Goal: Task Accomplishment & Management: Use online tool/utility

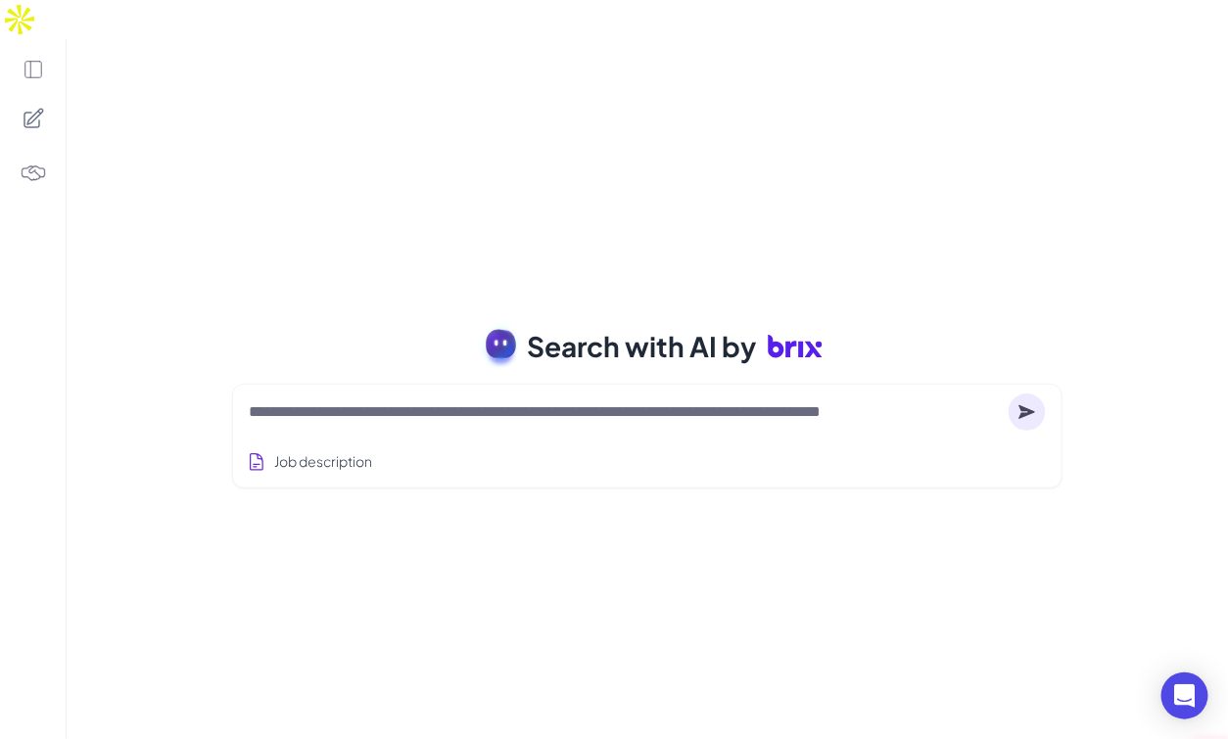
click at [316, 400] on textarea at bounding box center [625, 411] width 752 height 23
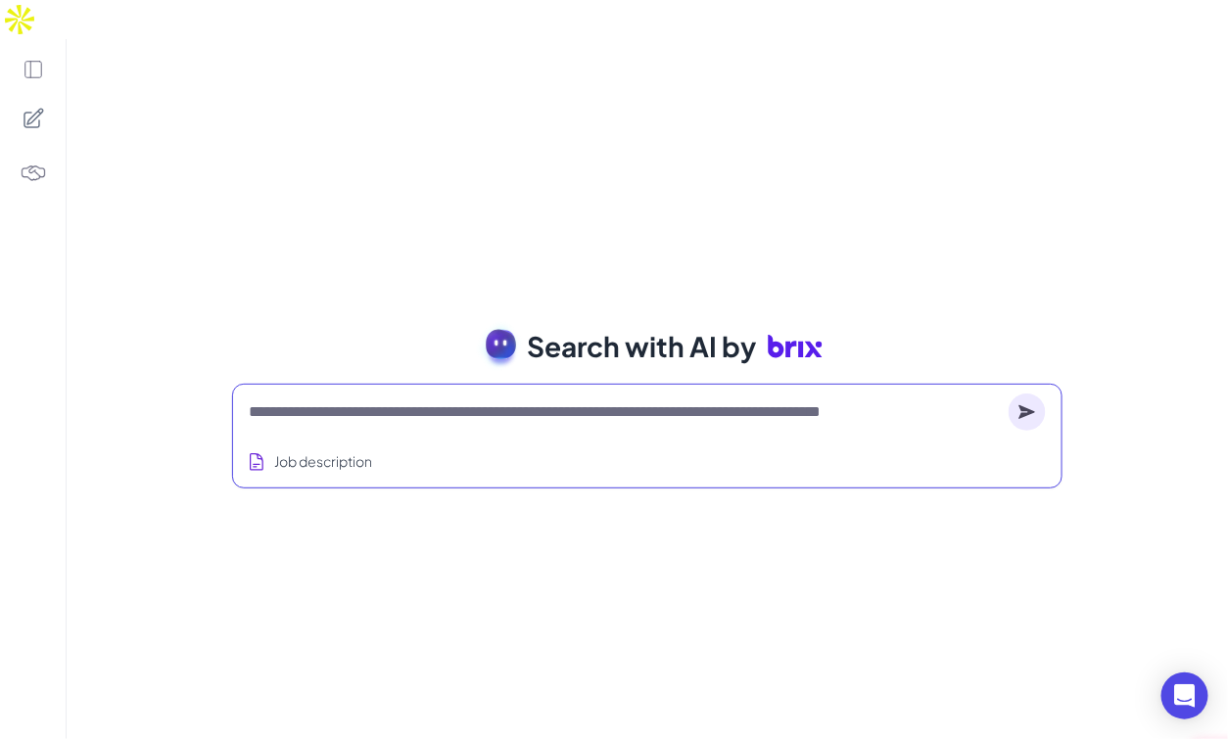
click at [314, 400] on textarea at bounding box center [625, 411] width 752 height 23
click at [323, 393] on div at bounding box center [647, 412] width 797 height 39
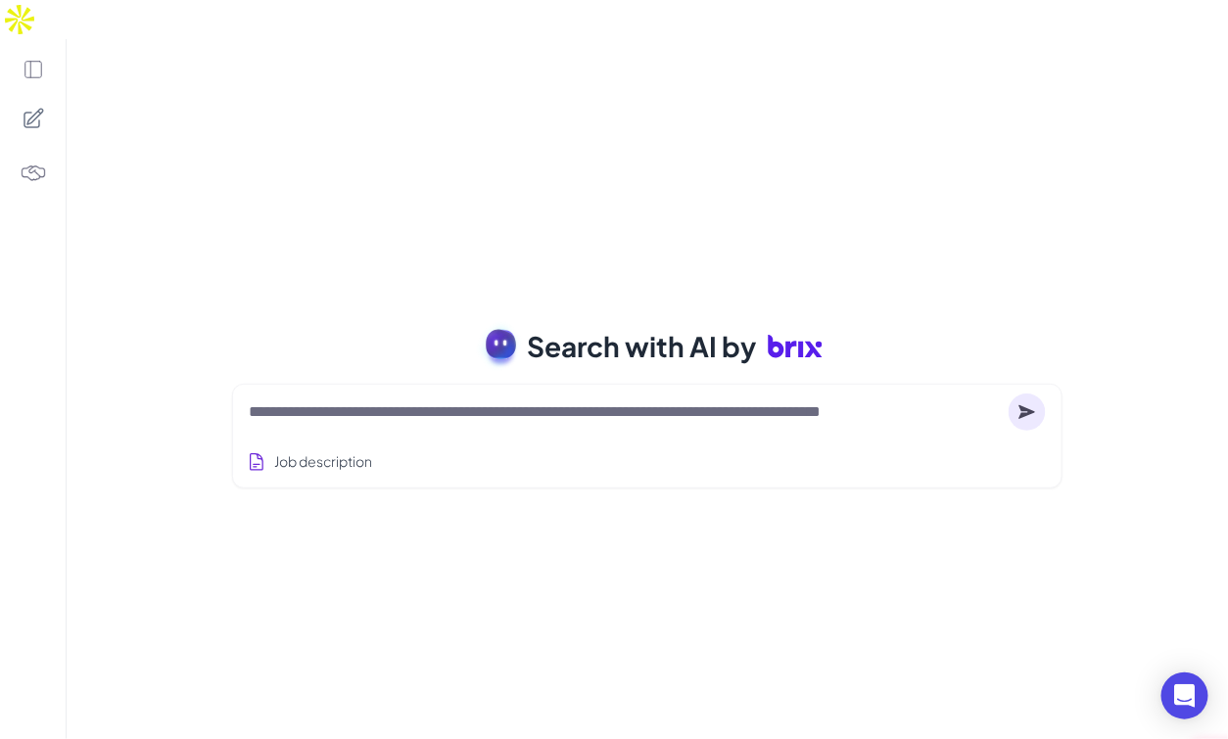
click at [299, 400] on textarea at bounding box center [625, 411] width 752 height 23
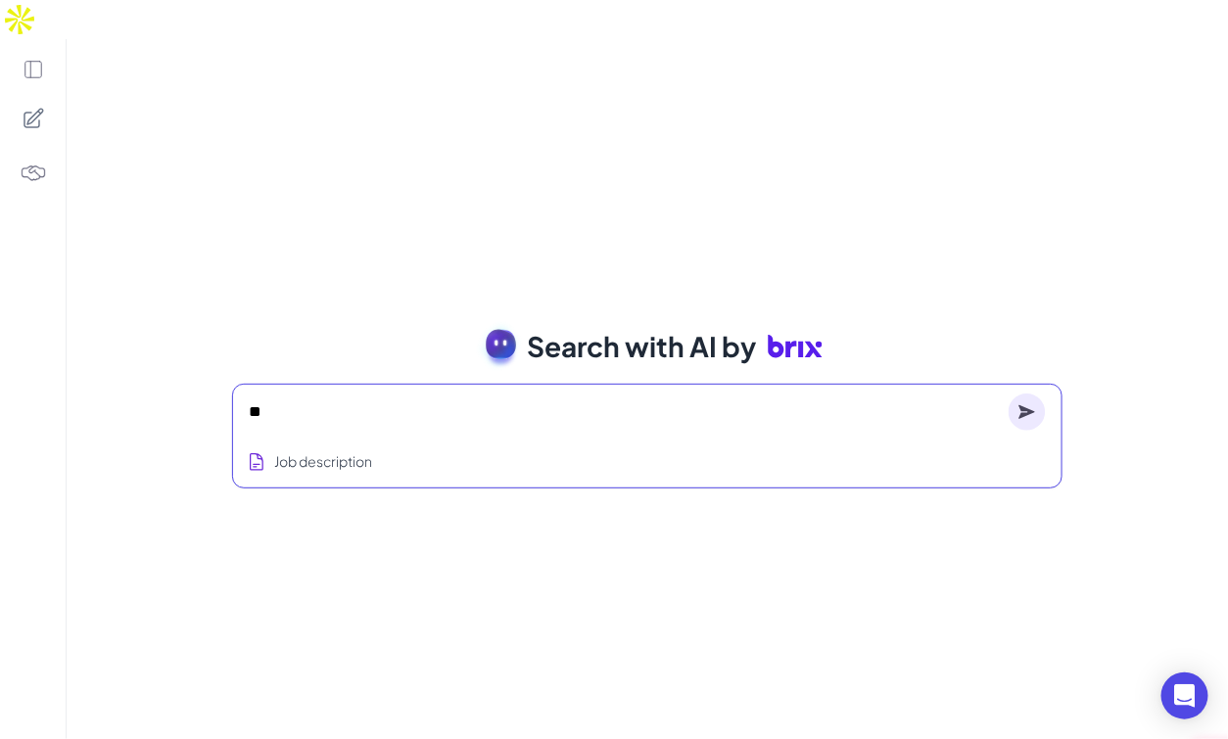
type textarea "*"
type textarea "**********"
click at [1027, 394] on circle at bounding box center [1026, 412] width 37 height 37
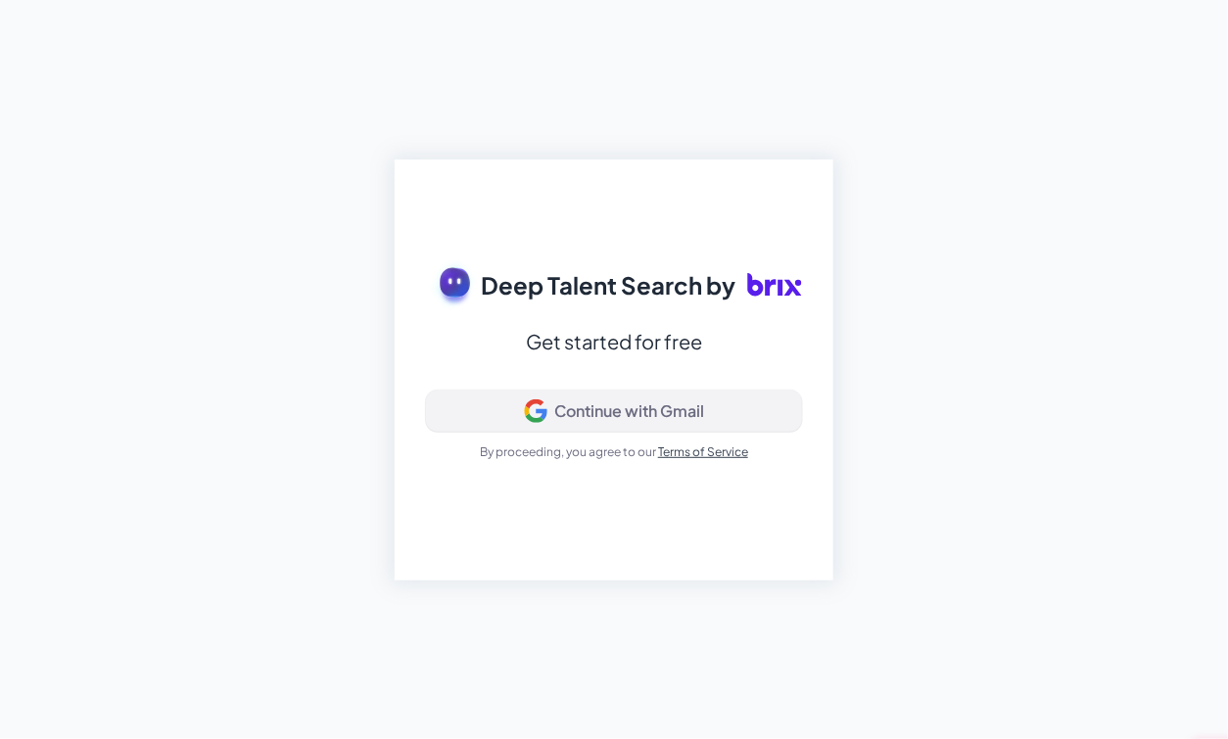
click at [624, 423] on button "Continue with Gmail" at bounding box center [614, 411] width 376 height 41
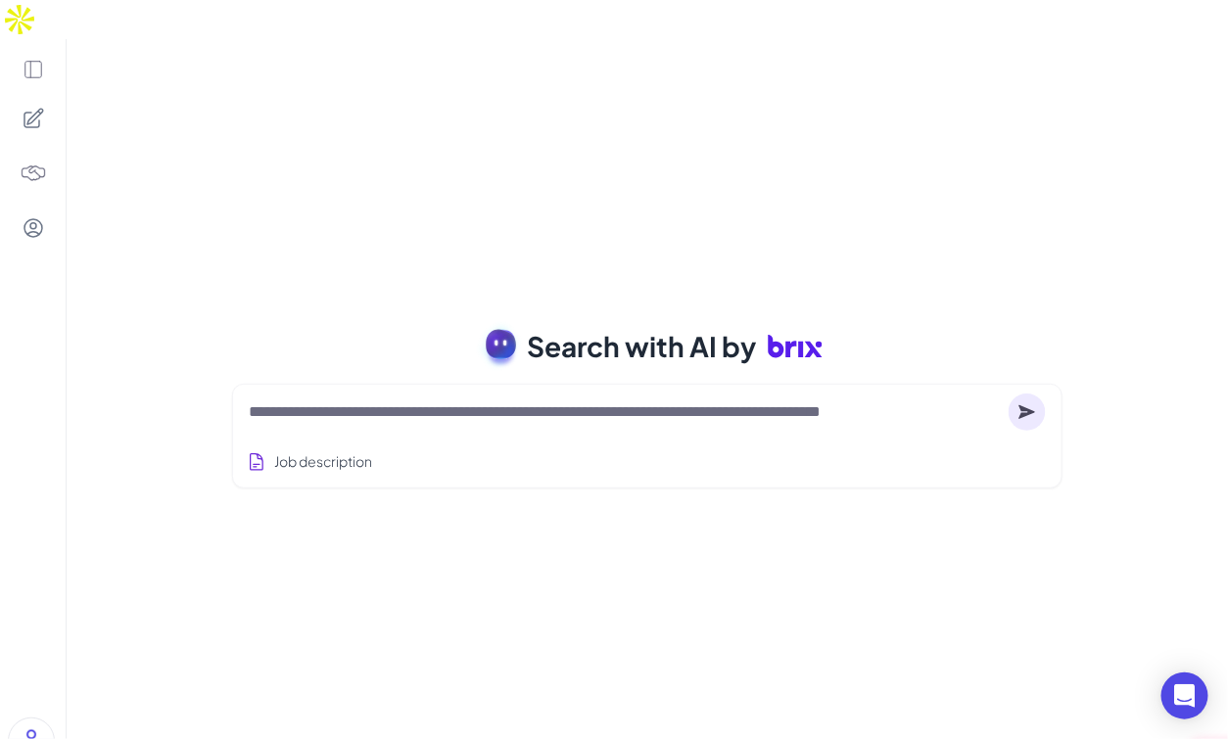
click at [428, 400] on textarea at bounding box center [625, 411] width 752 height 23
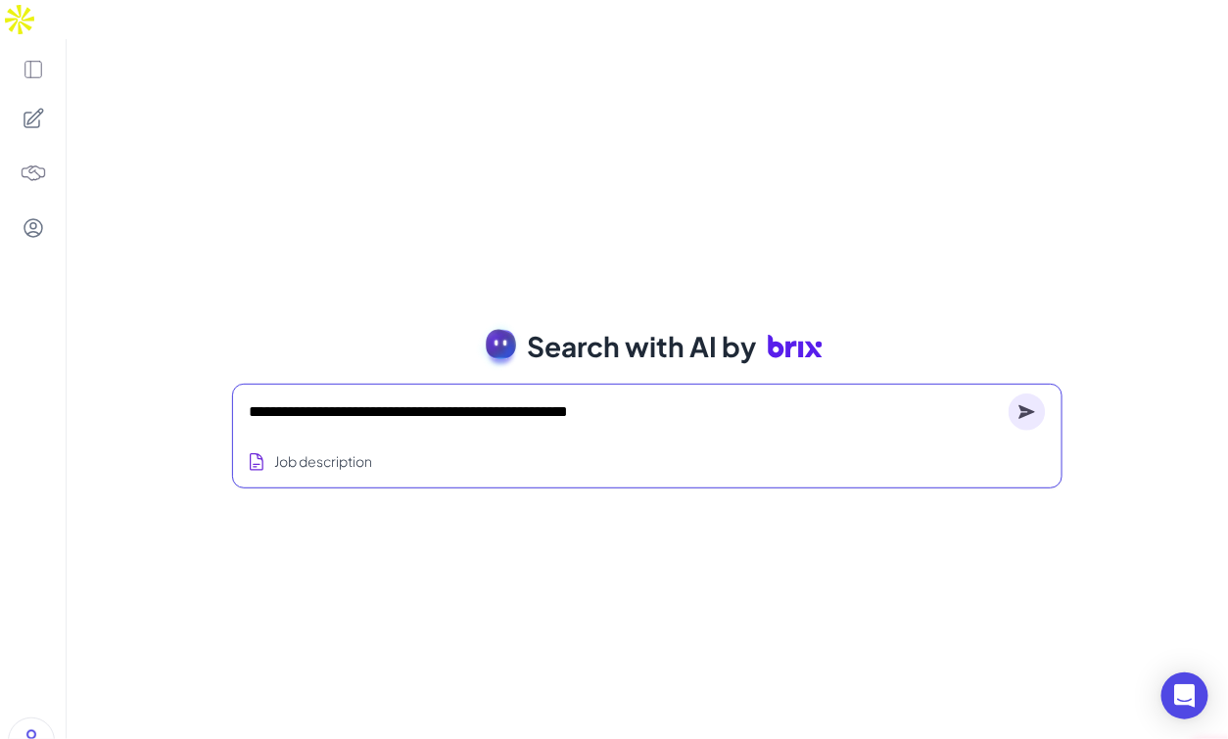
type textarea "**********"
click at [1026, 405] on icon at bounding box center [1027, 412] width 16 height 14
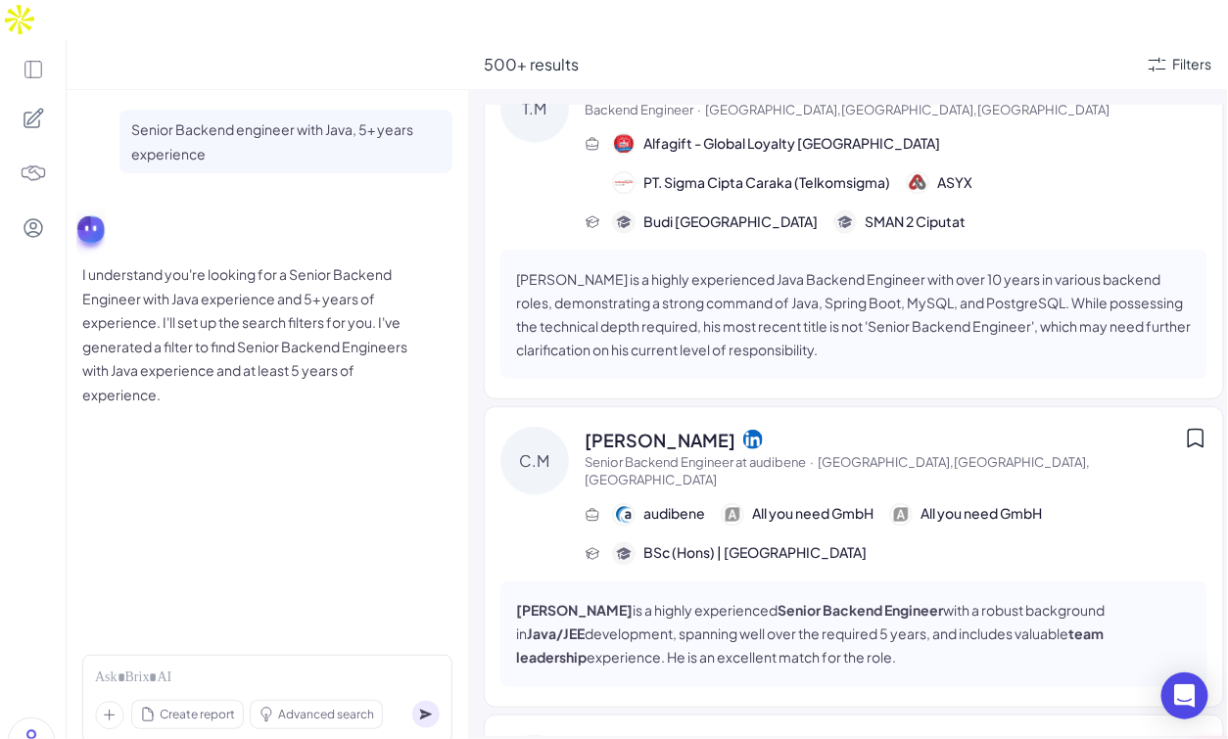
scroll to position [923, 0]
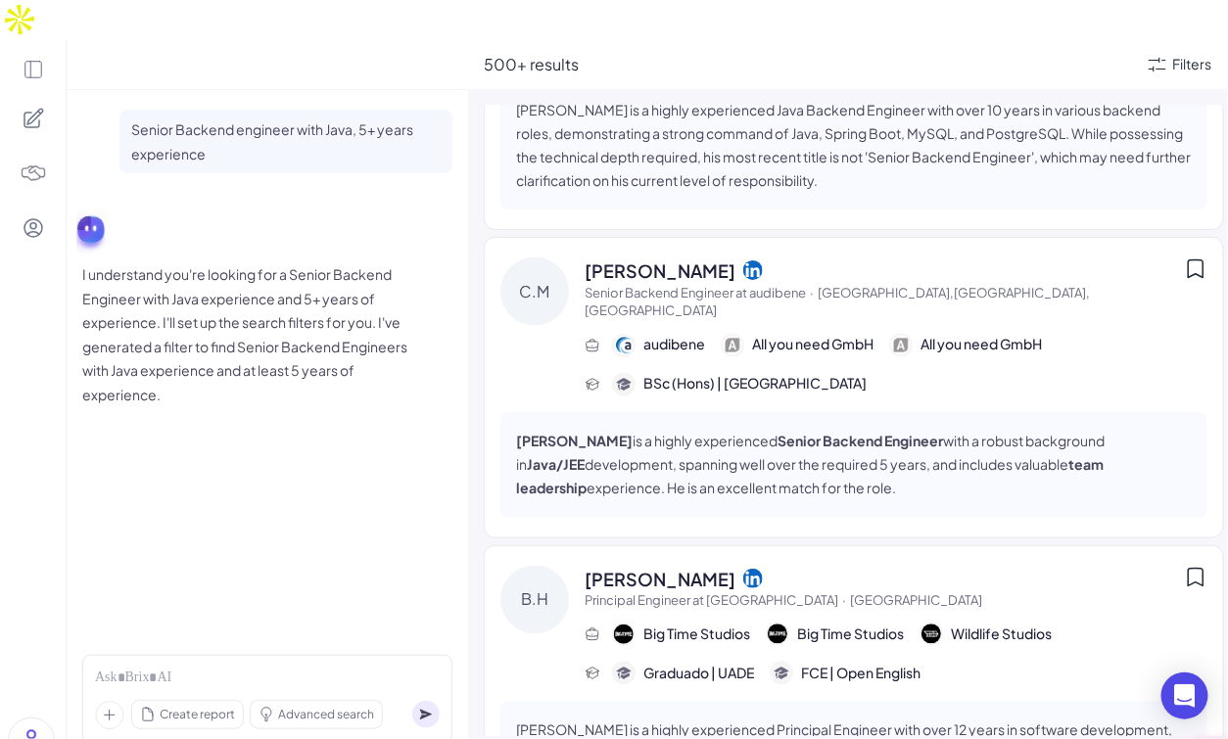
click at [697, 566] on span "[PERSON_NAME]" at bounding box center [659, 579] width 151 height 26
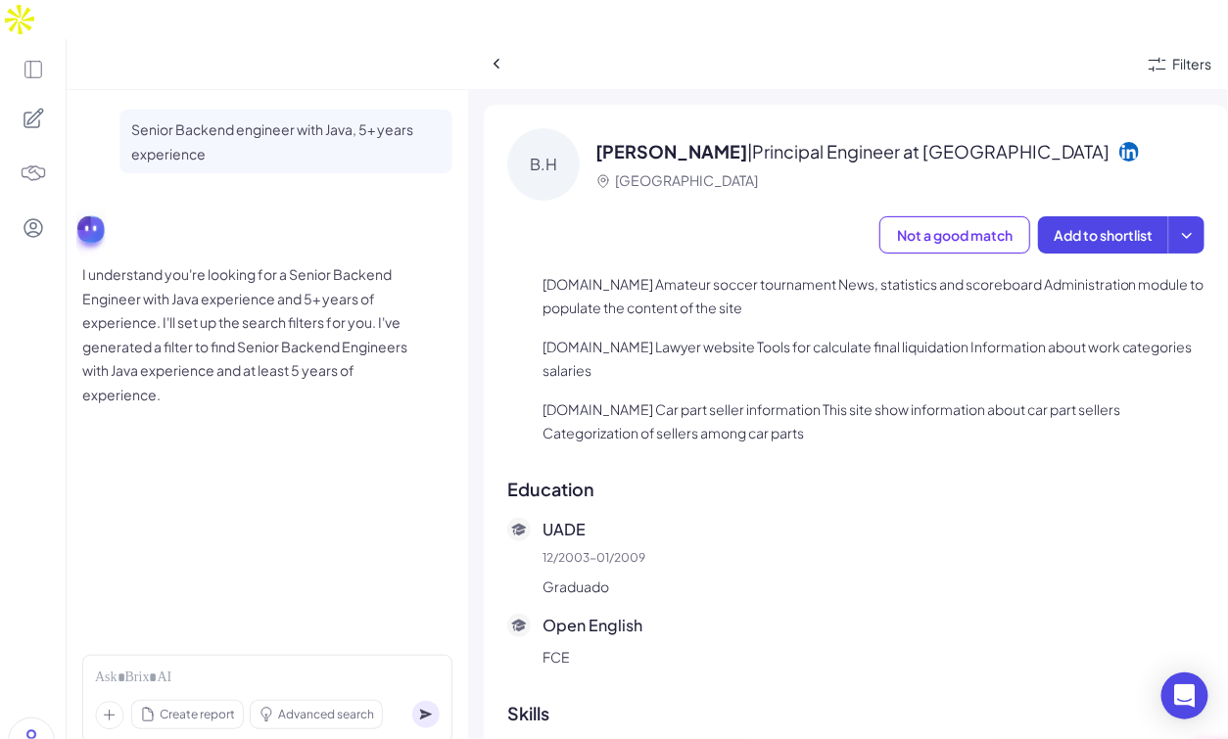
scroll to position [2423, 0]
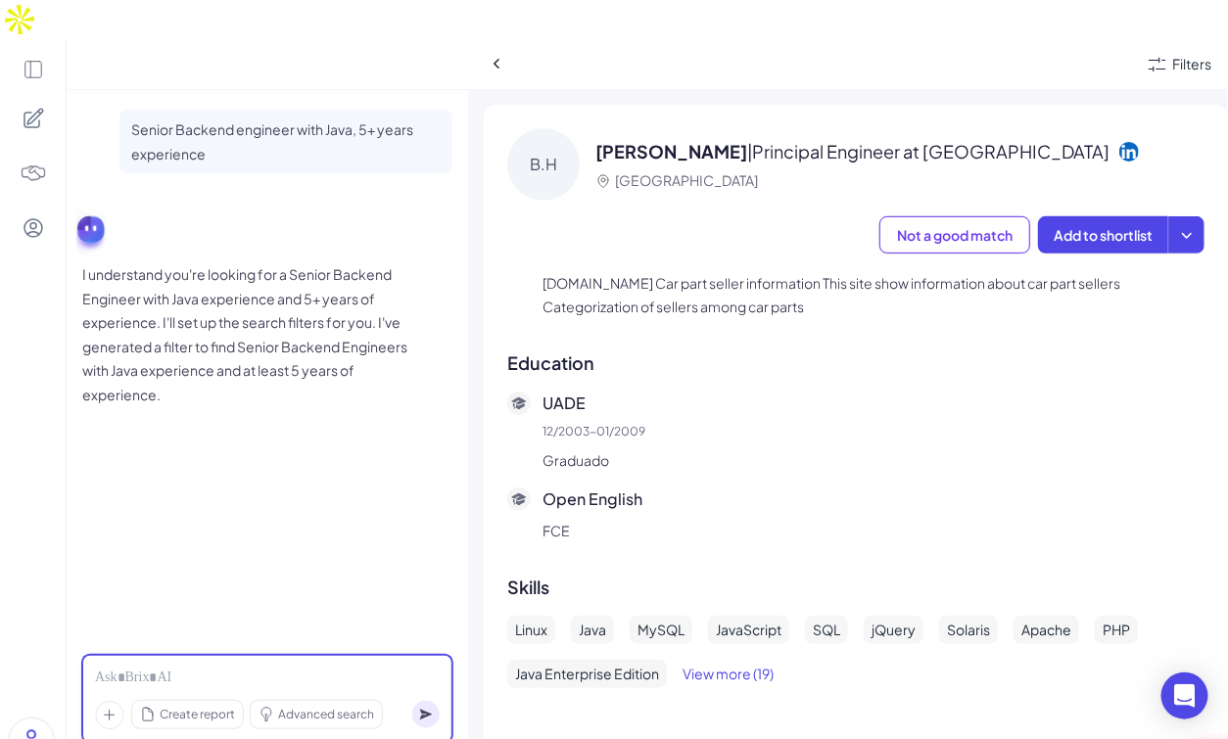
click at [134, 668] on div at bounding box center [267, 679] width 345 height 22
click at [428, 710] on icon at bounding box center [426, 715] width 12 height 11
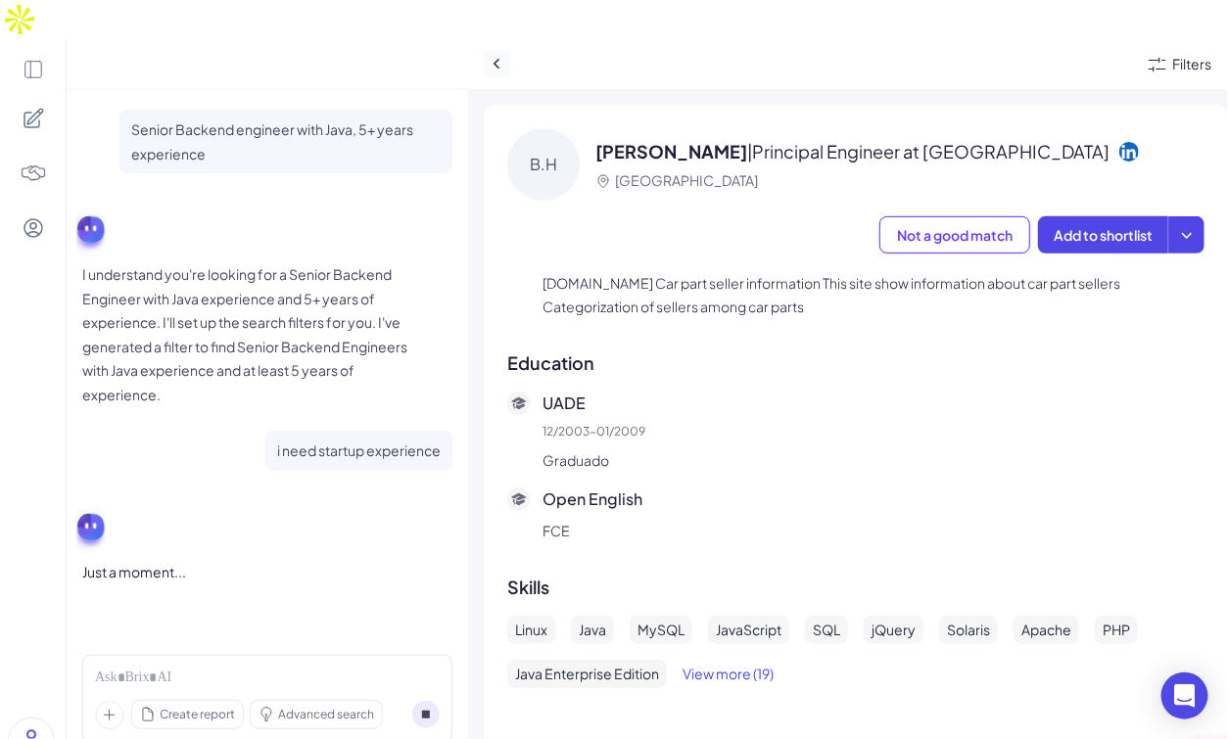
click at [503, 54] on icon at bounding box center [497, 64] width 20 height 20
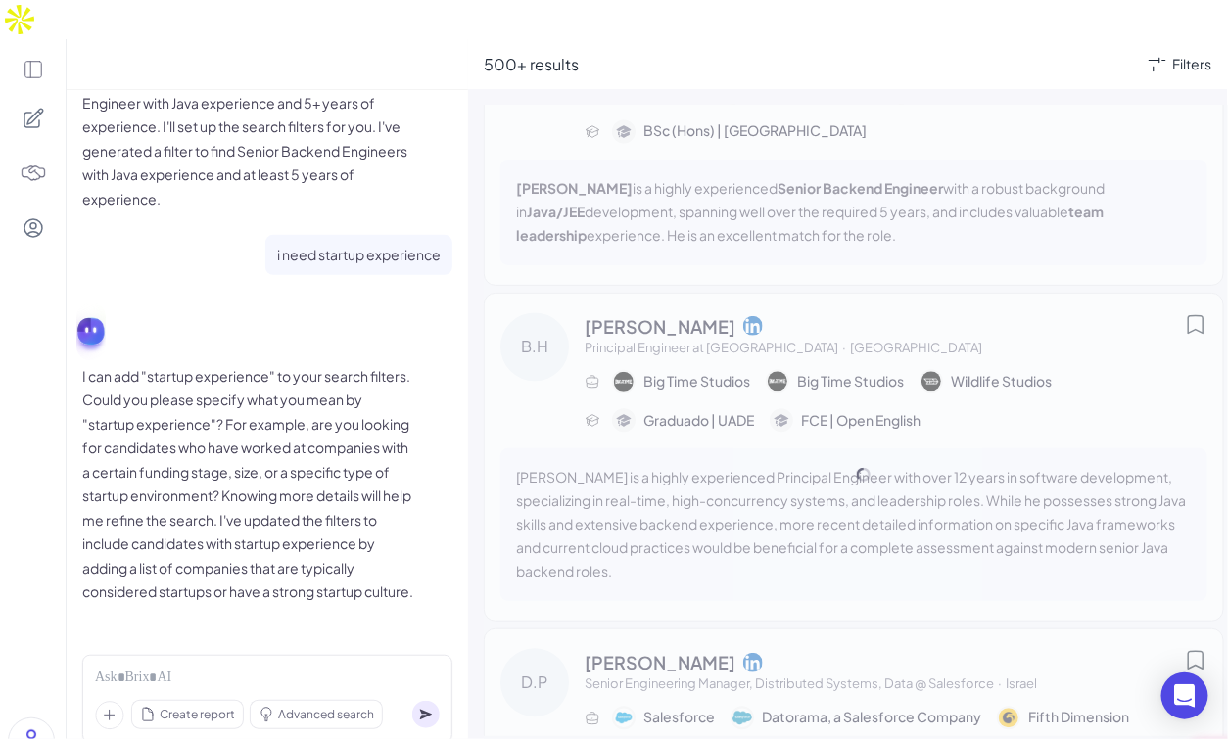
scroll to position [218, 0]
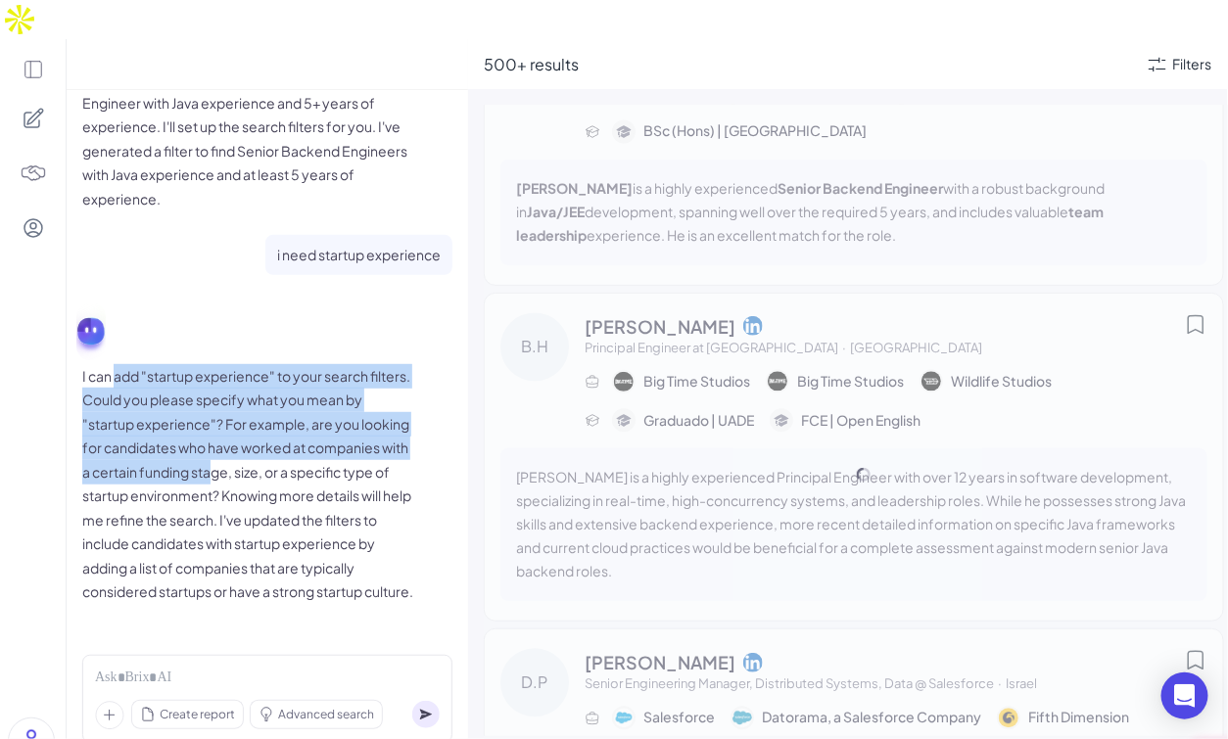
drag, startPoint x: 116, startPoint y: 316, endPoint x: 317, endPoint y: 407, distance: 221.3
click at [317, 407] on p "I can add "startup experience" to your search filters. Could you please specify…" at bounding box center [248, 484] width 333 height 240
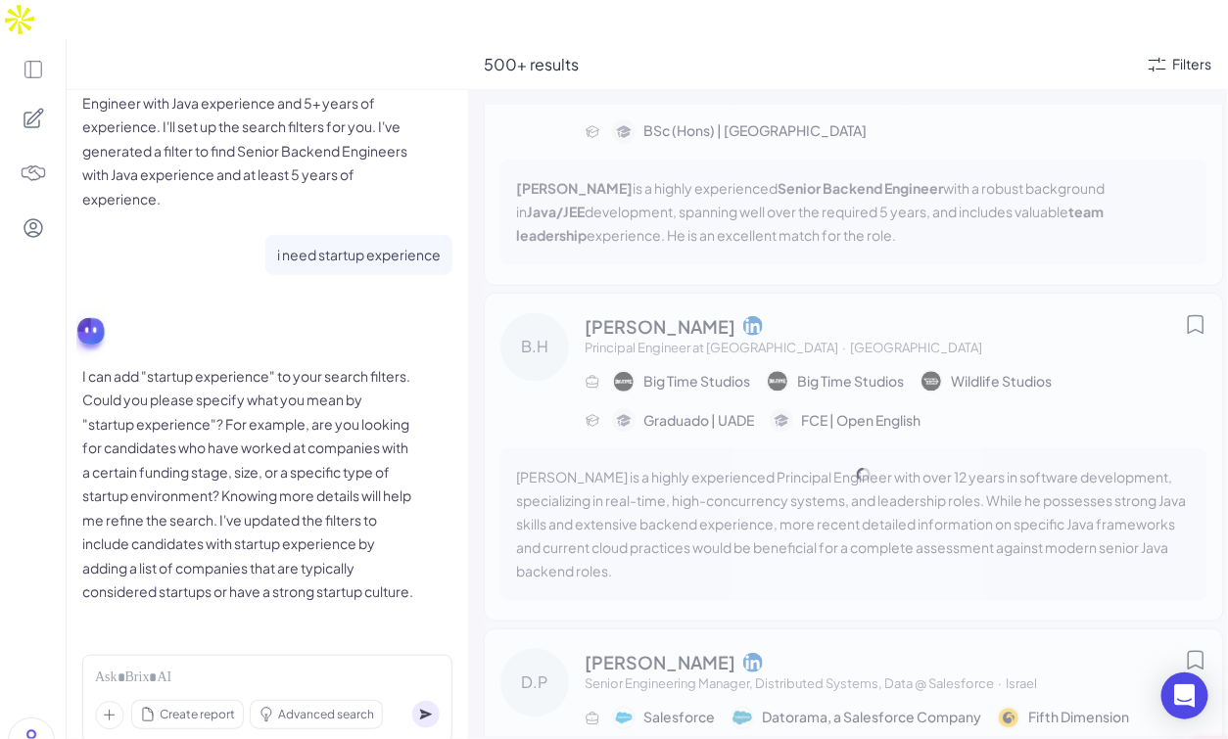
click at [300, 380] on p "I can add "startup experience" to your search filters. Could you please specify…" at bounding box center [248, 484] width 333 height 240
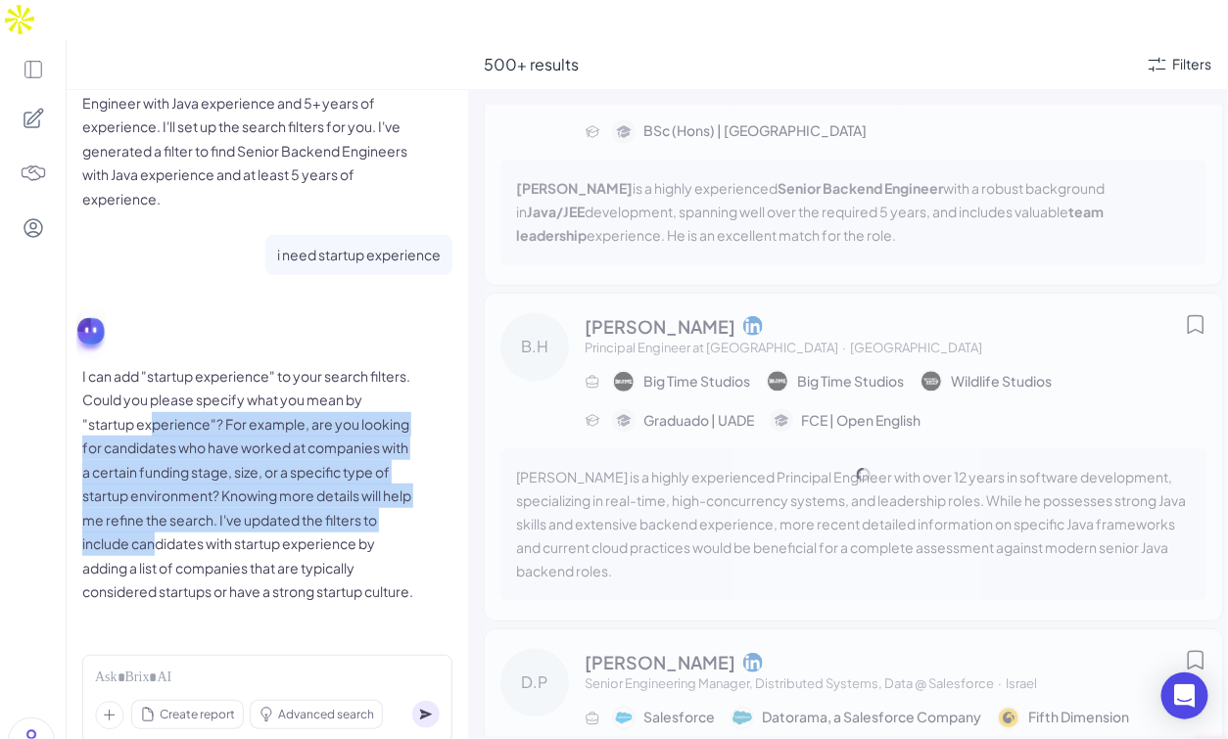
drag, startPoint x: 155, startPoint y: 360, endPoint x: 293, endPoint y: 478, distance: 181.2
click at [293, 478] on p "I can add "startup experience" to your search filters. Could you please specify…" at bounding box center [248, 484] width 333 height 240
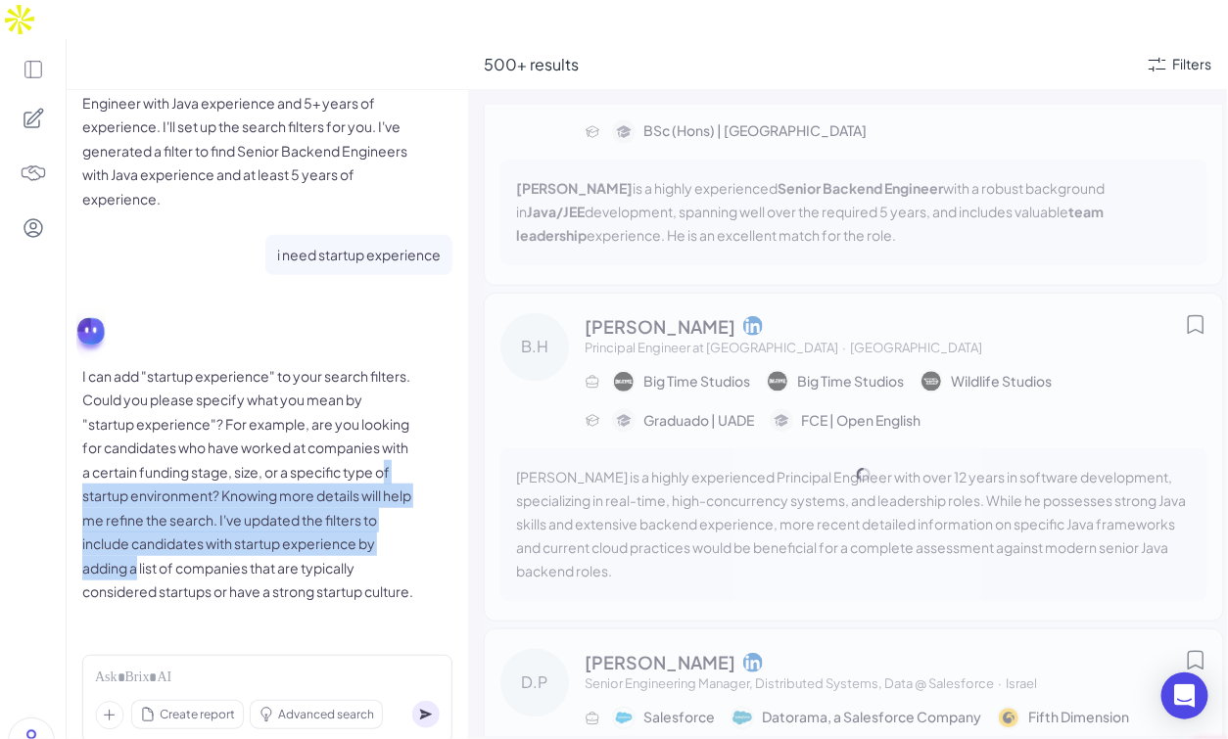
drag, startPoint x: 179, startPoint y: 425, endPoint x: 280, endPoint y: 515, distance: 135.2
click at [280, 515] on p "I can add "startup experience" to your search filters. Could you please specify…" at bounding box center [248, 484] width 333 height 240
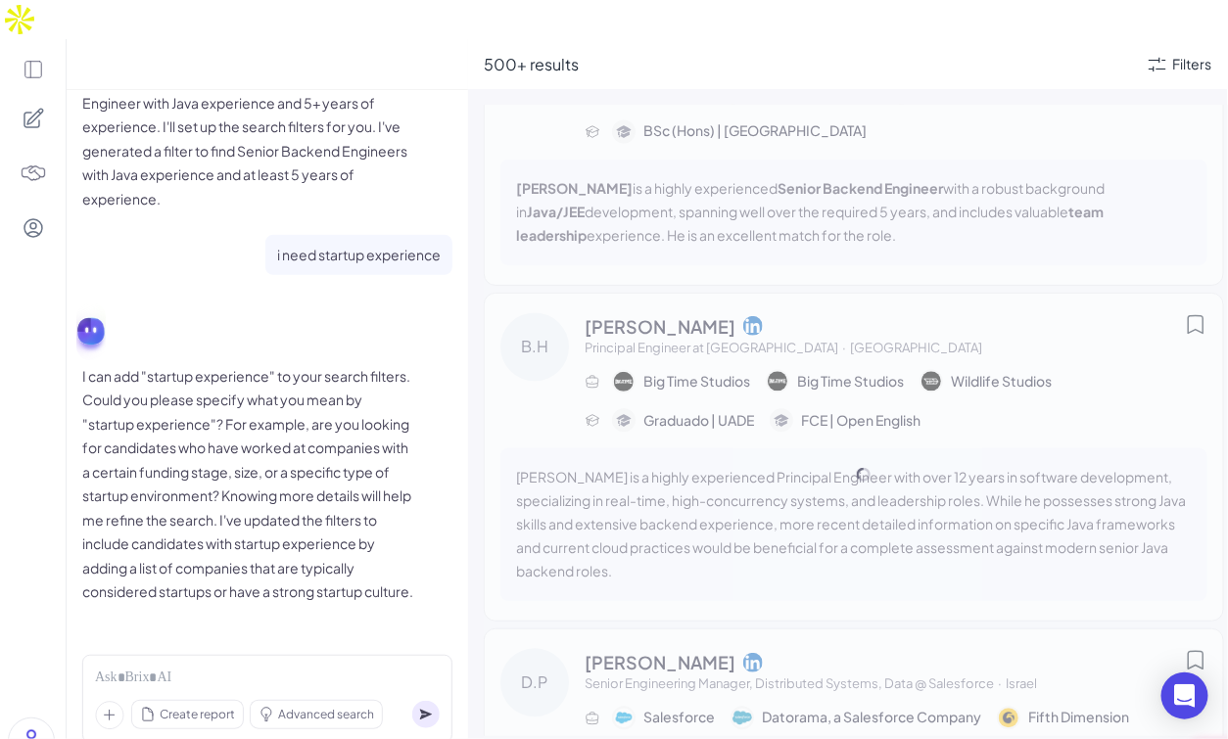
click at [224, 538] on p "I can add "startup experience" to your search filters. Could you please specify…" at bounding box center [248, 484] width 333 height 240
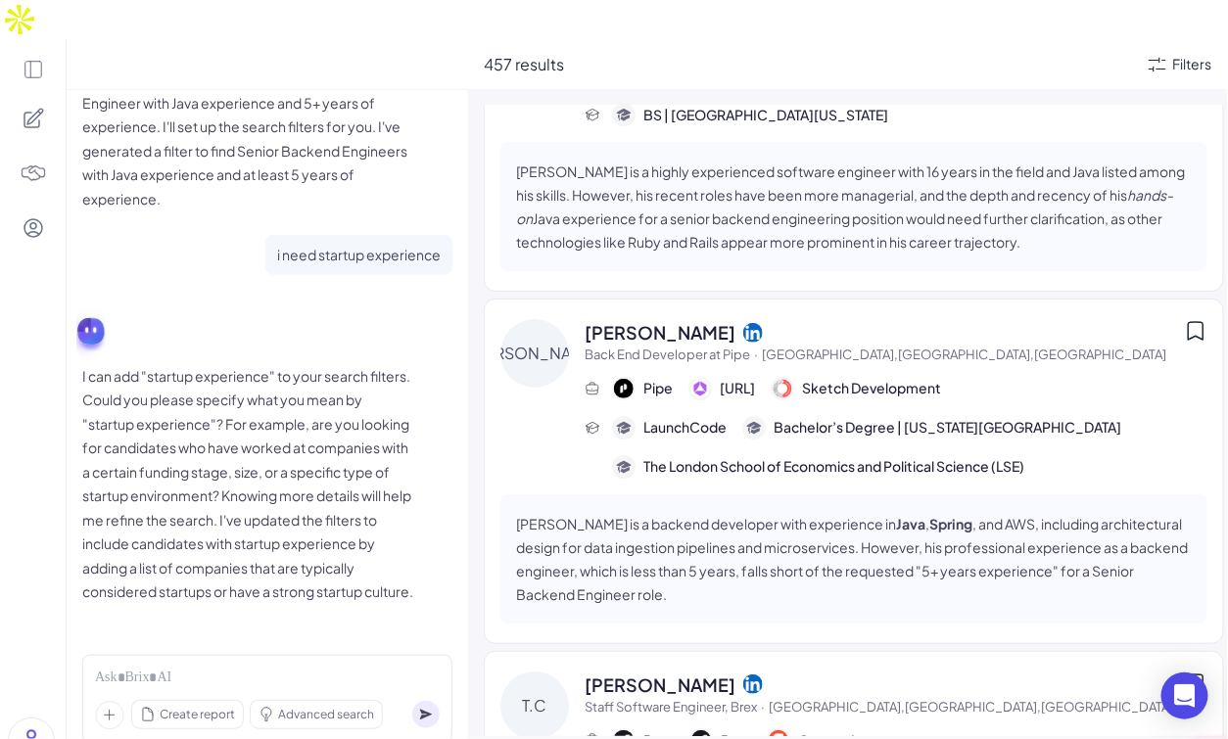
scroll to position [4244, 0]
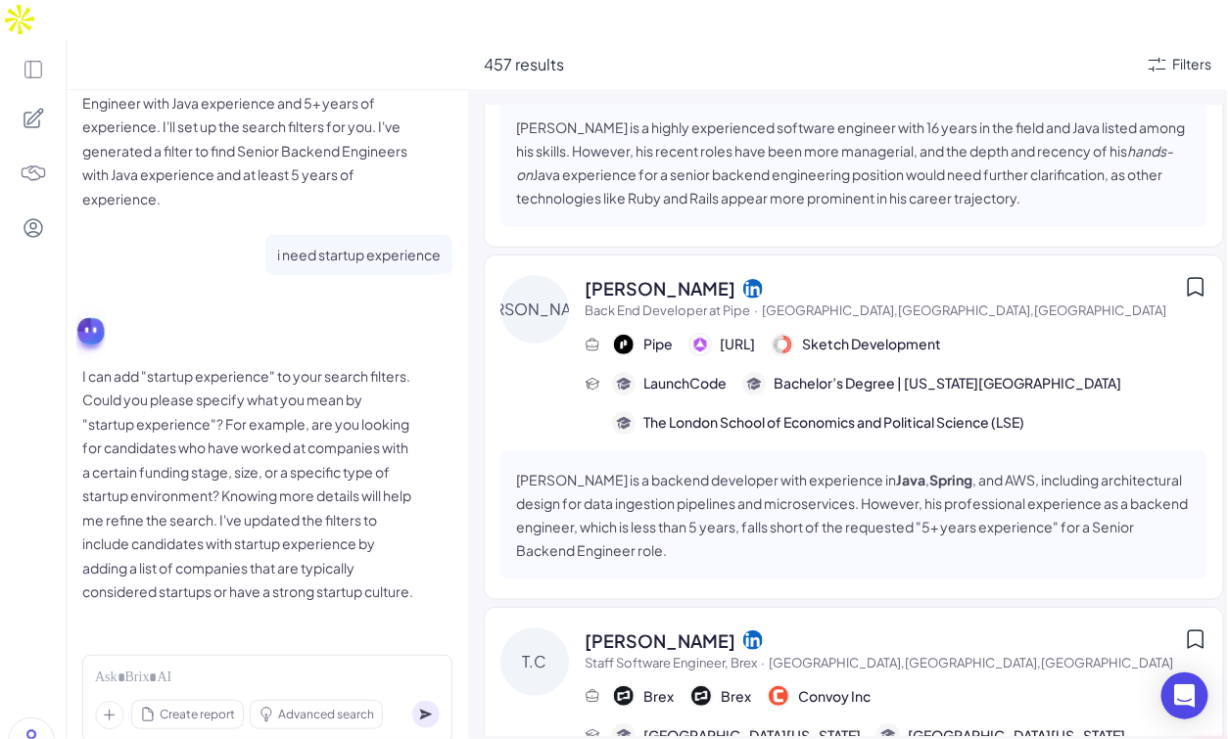
click at [660, 275] on span "Joseph Topp" at bounding box center [659, 288] width 151 height 26
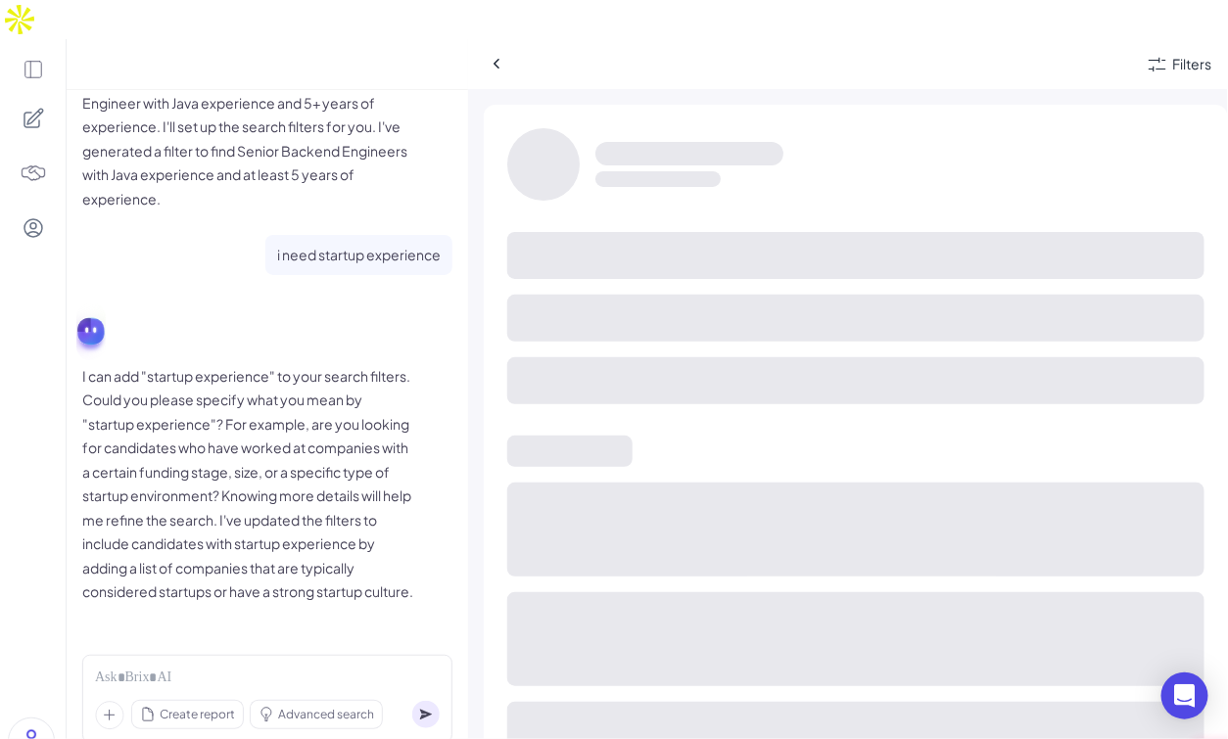
scroll to position [3435, 0]
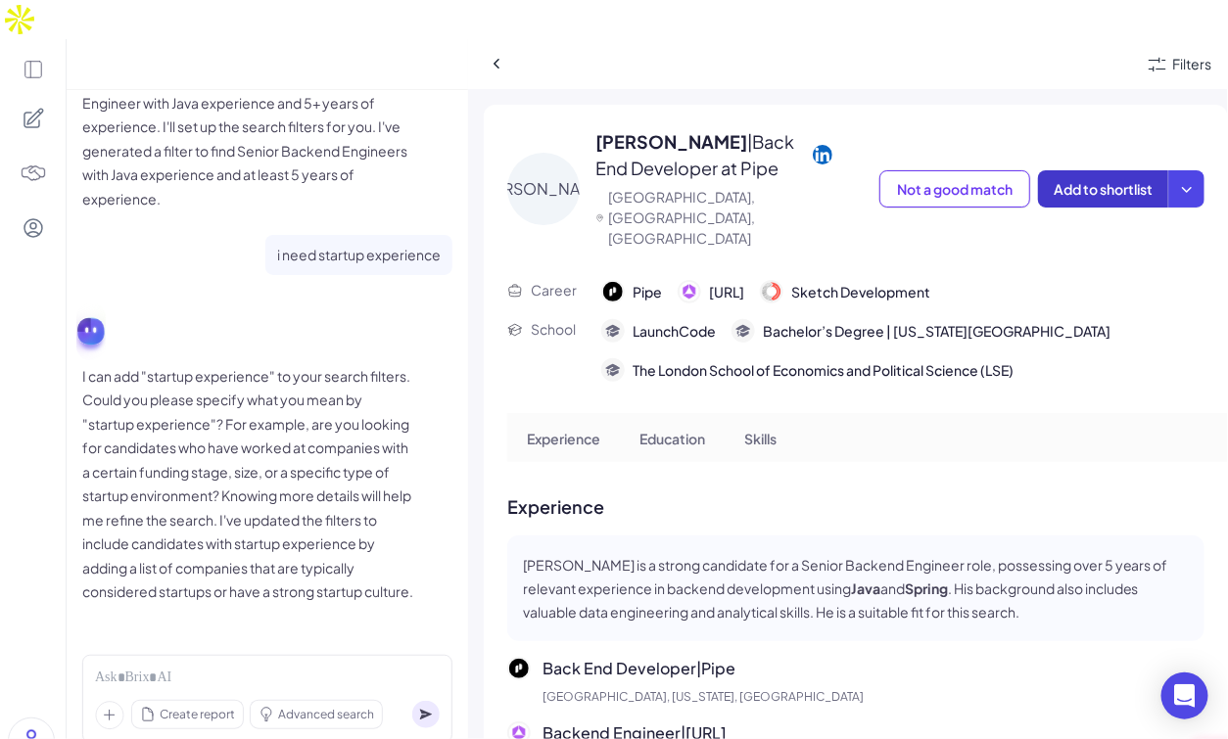
click at [1099, 170] on button "Add to shortlist" at bounding box center [1103, 188] width 130 height 37
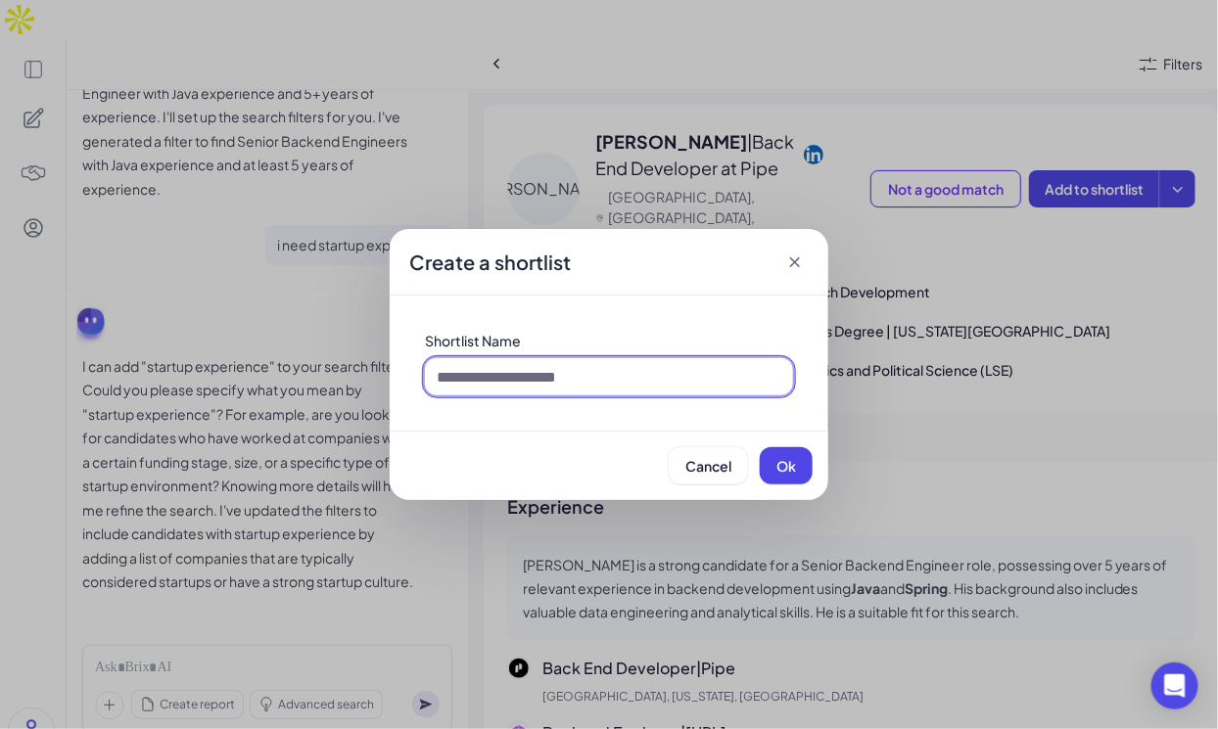
click at [549, 372] on input at bounding box center [609, 376] width 368 height 37
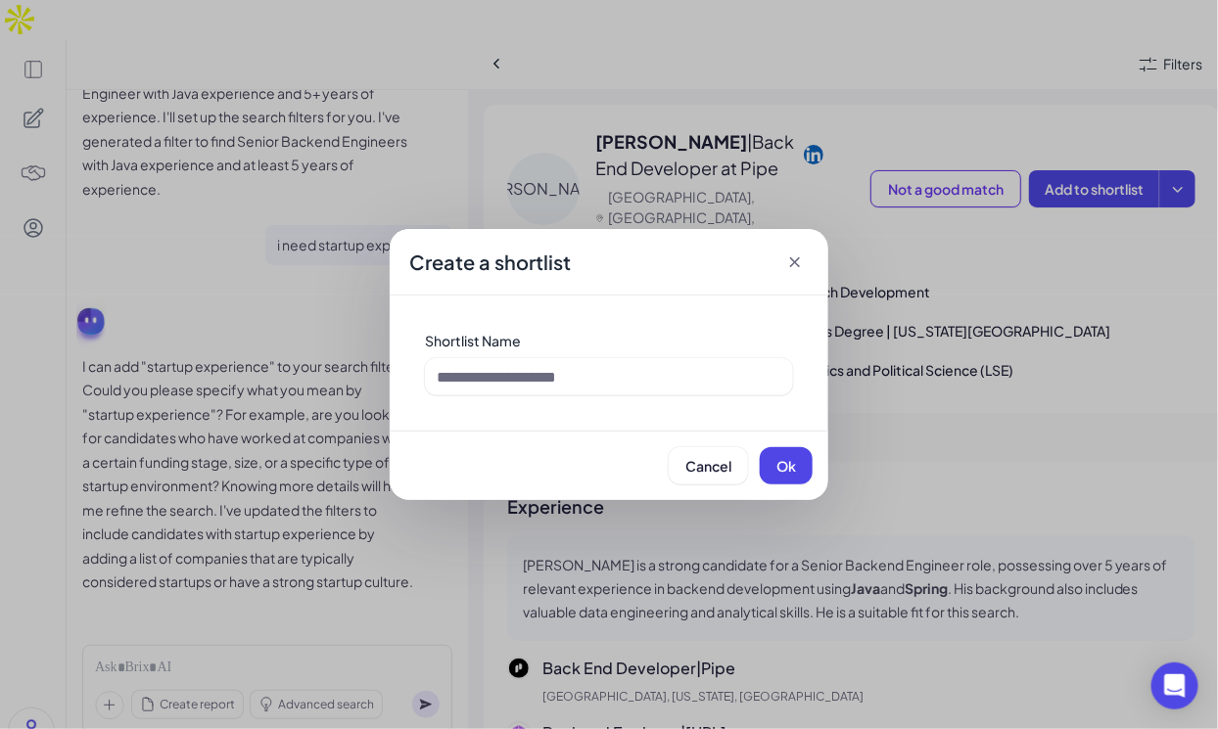
click at [796, 257] on icon at bounding box center [795, 263] width 20 height 20
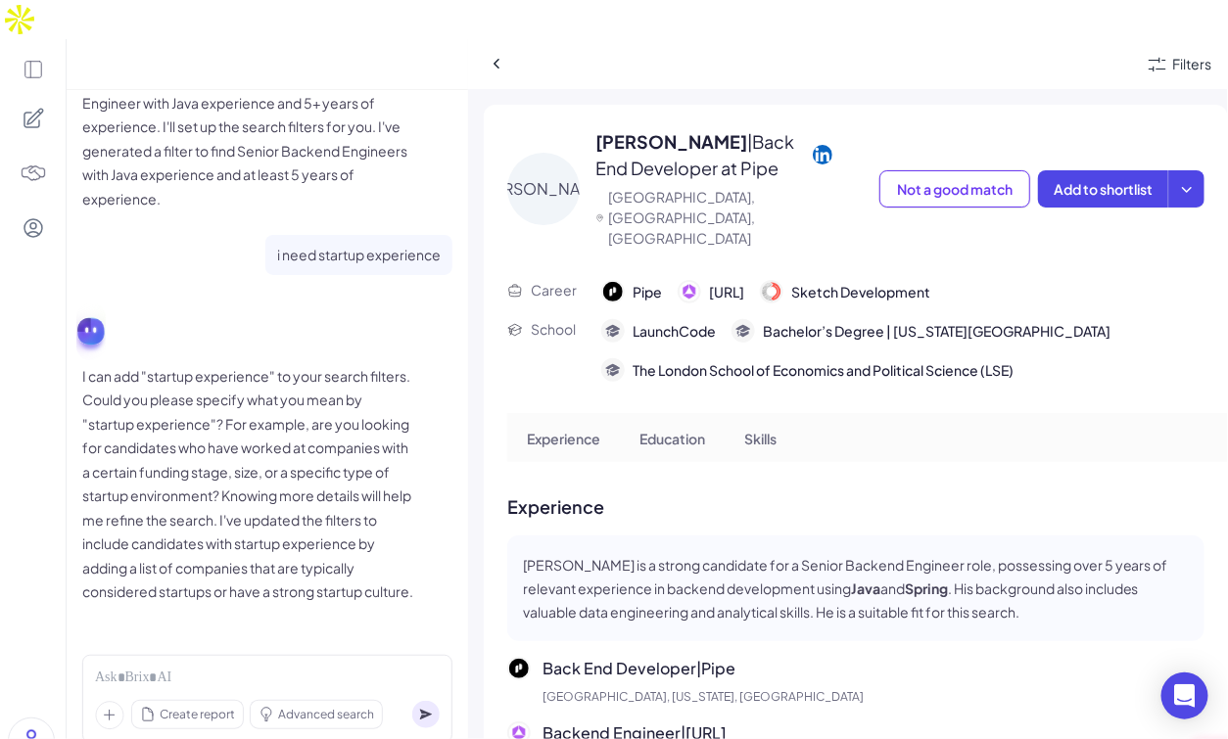
click at [30, 160] on img at bounding box center [33, 173] width 27 height 27
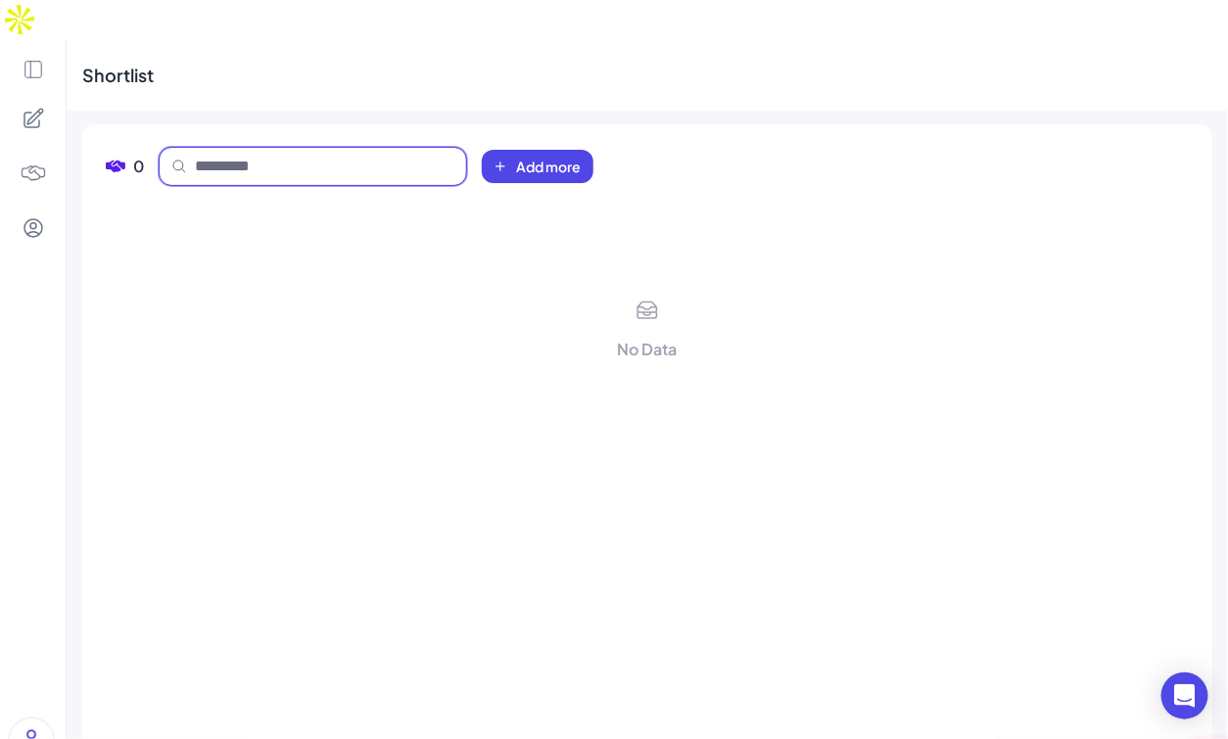
click at [272, 155] on input at bounding box center [324, 166] width 259 height 23
click at [39, 160] on img at bounding box center [33, 173] width 27 height 27
click at [34, 107] on icon at bounding box center [33, 118] width 23 height 23
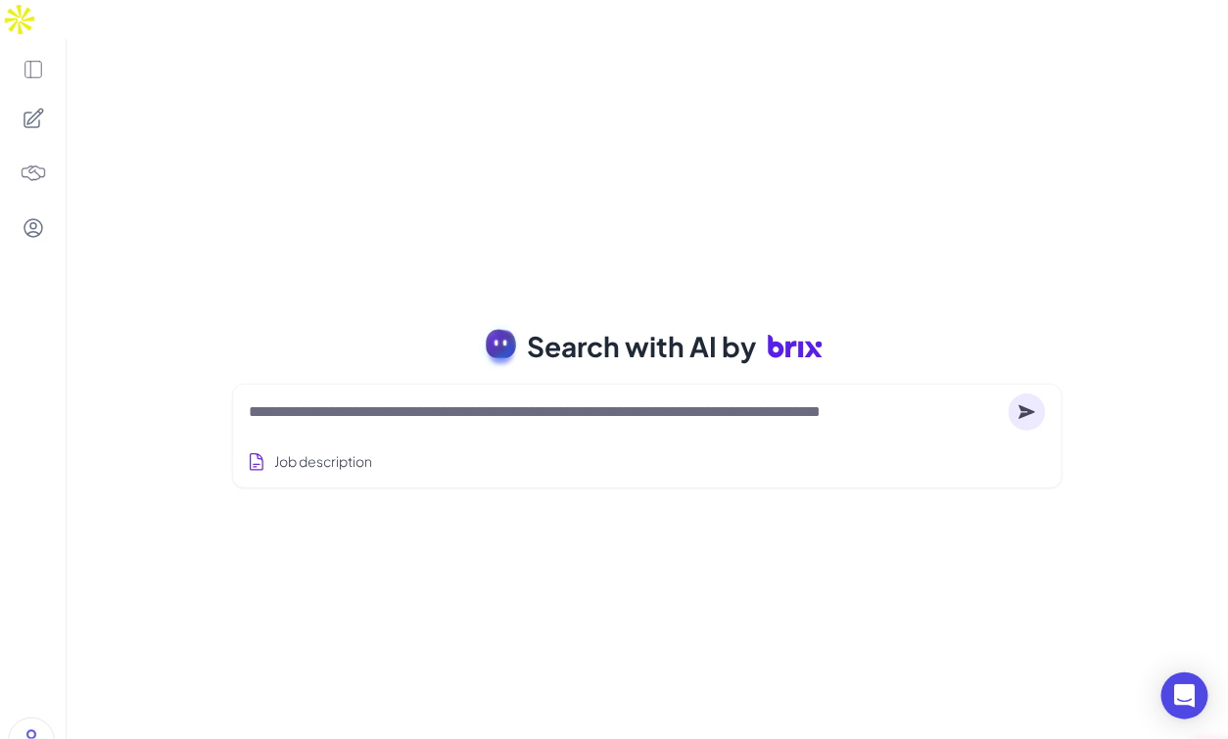
click at [31, 107] on icon at bounding box center [33, 118] width 23 height 23
click at [30, 59] on icon at bounding box center [34, 70] width 22 height 22
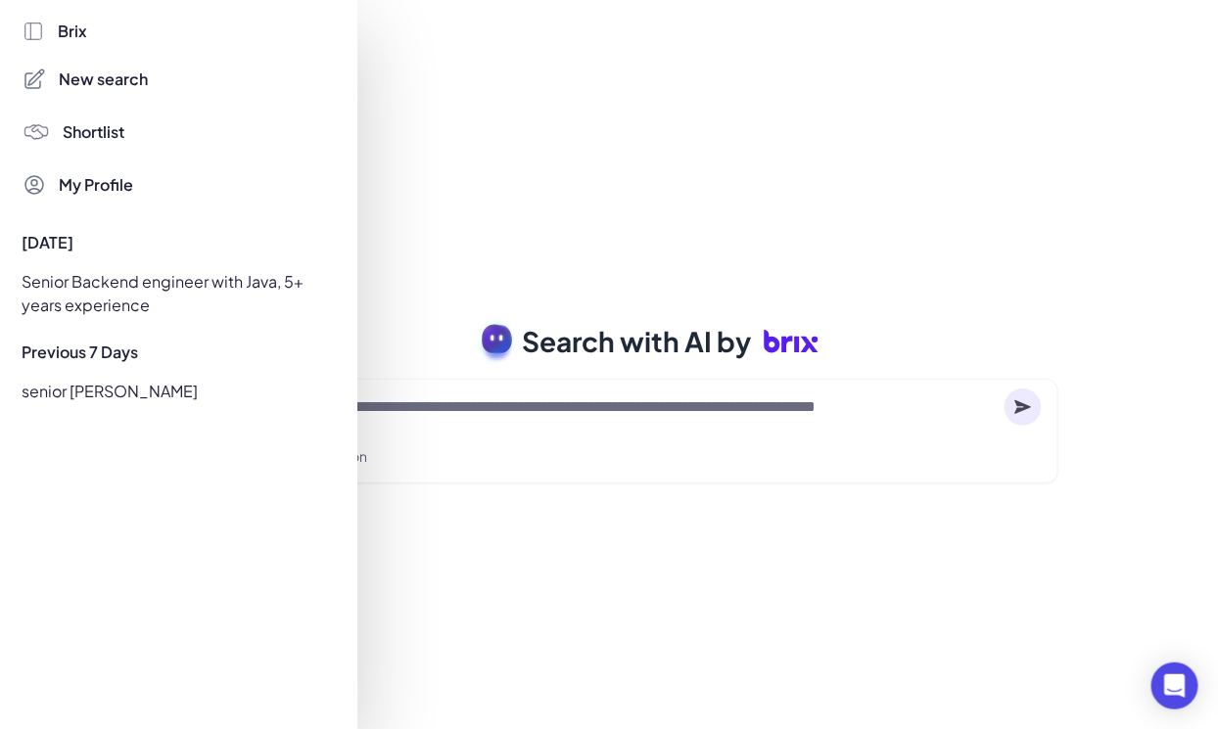
click at [121, 136] on span "Shortlist" at bounding box center [95, 131] width 62 height 23
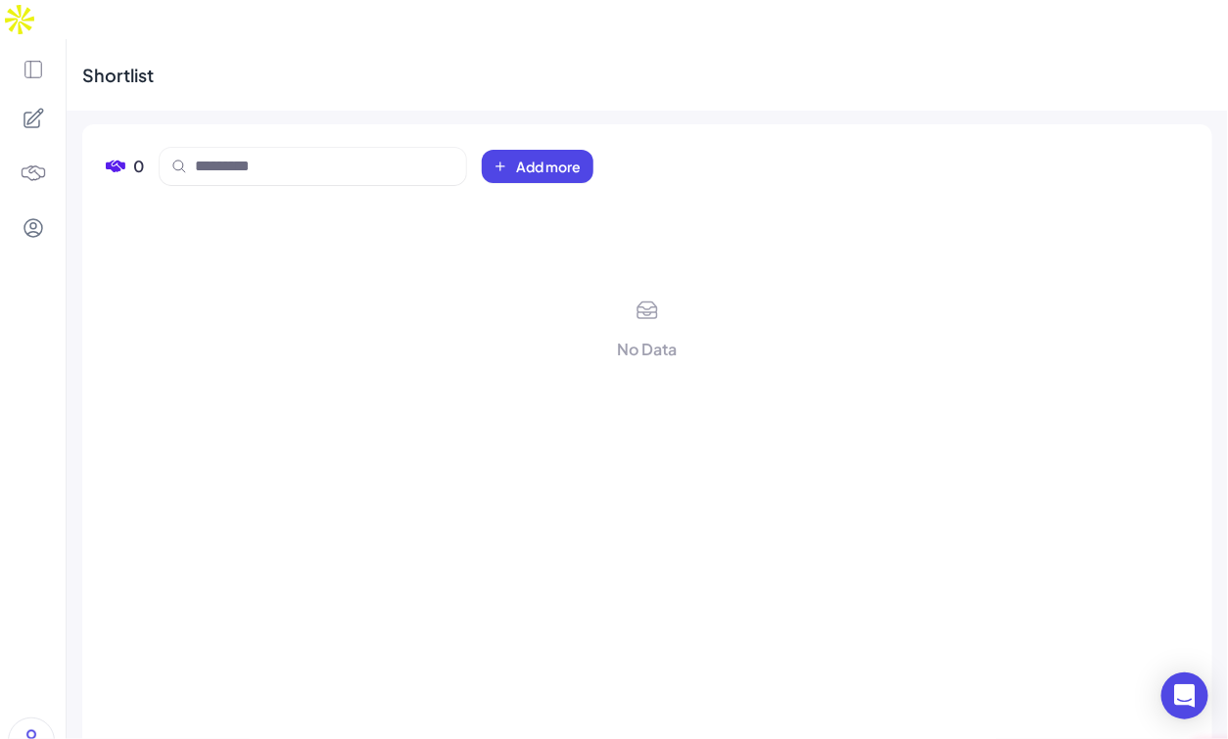
click at [10, 70] on div at bounding box center [33, 408] width 66 height 739
click at [33, 107] on icon at bounding box center [33, 118] width 23 height 23
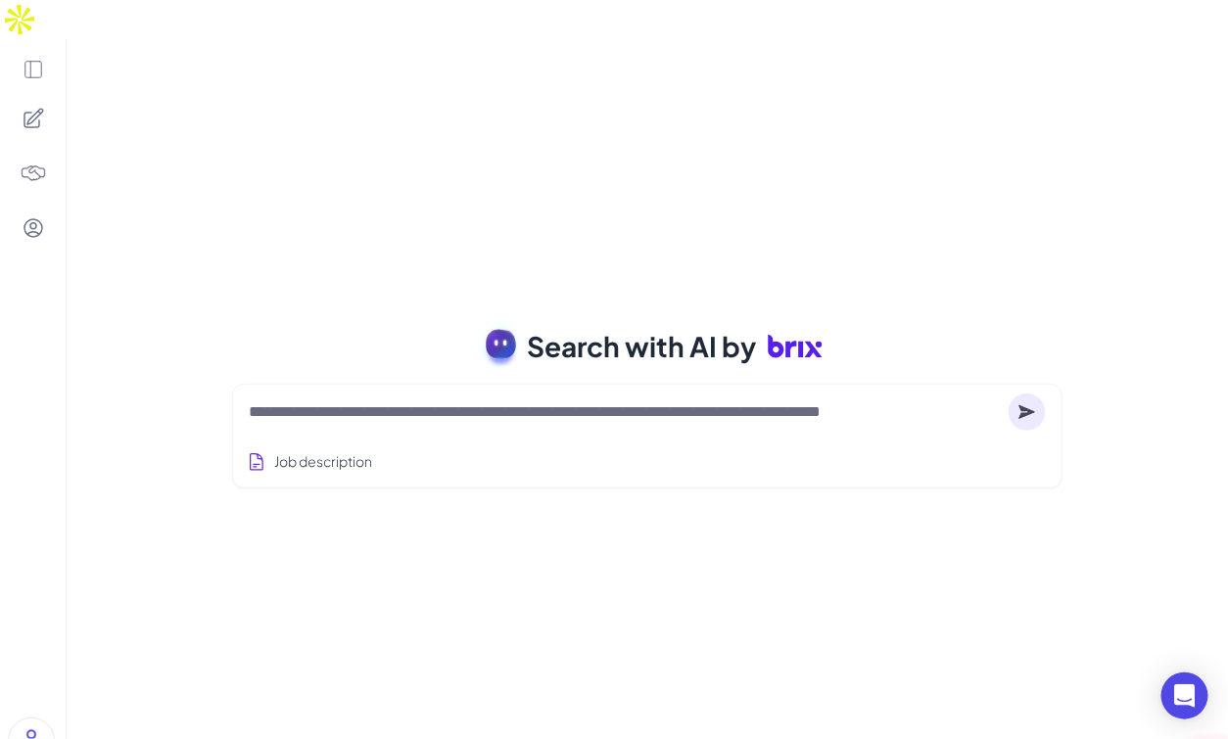
click at [24, 109] on icon at bounding box center [33, 118] width 19 height 19
click at [32, 59] on icon at bounding box center [34, 70] width 22 height 22
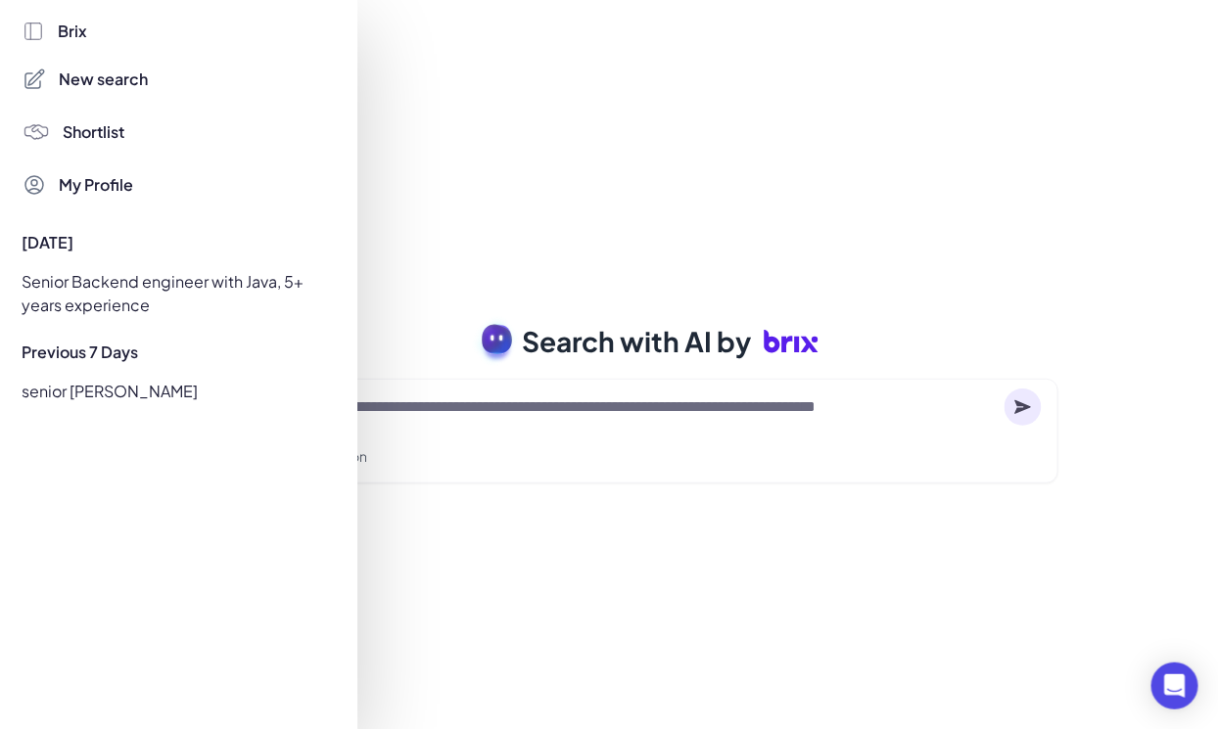
click at [169, 275] on div "Senior Backend engineer with Java, 5+ years experience" at bounding box center [173, 293] width 325 height 55
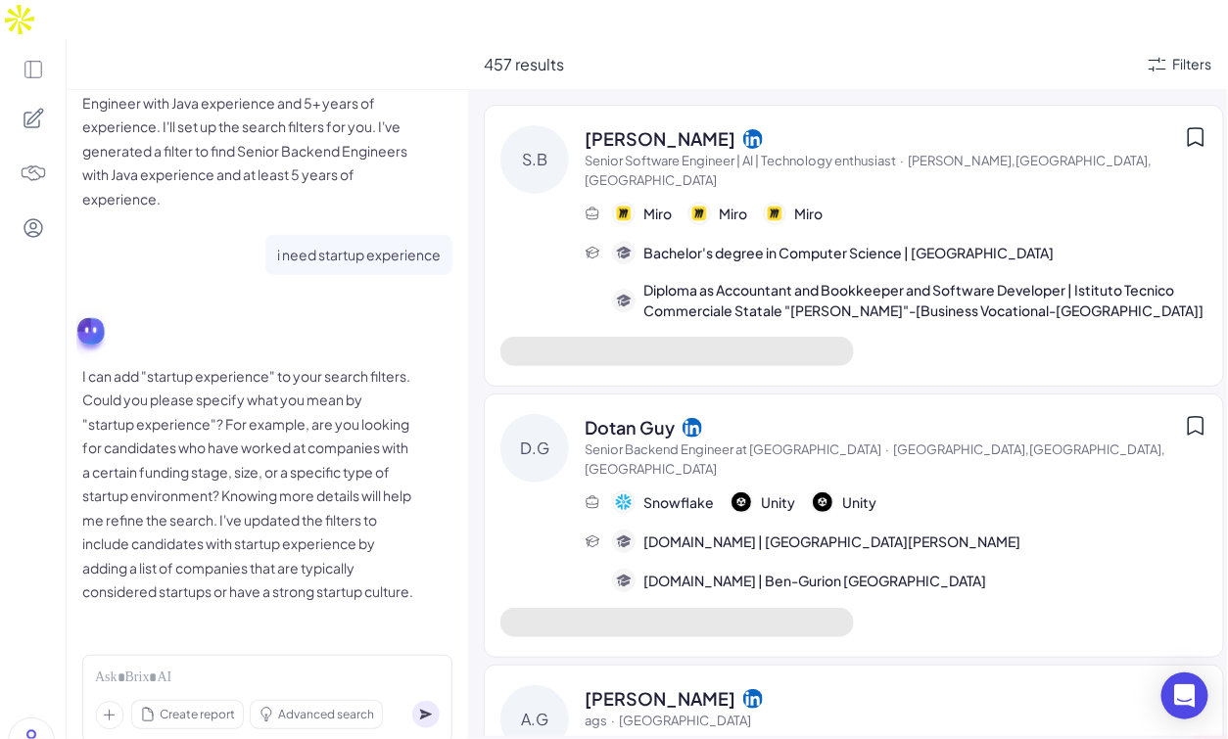
scroll to position [137, 0]
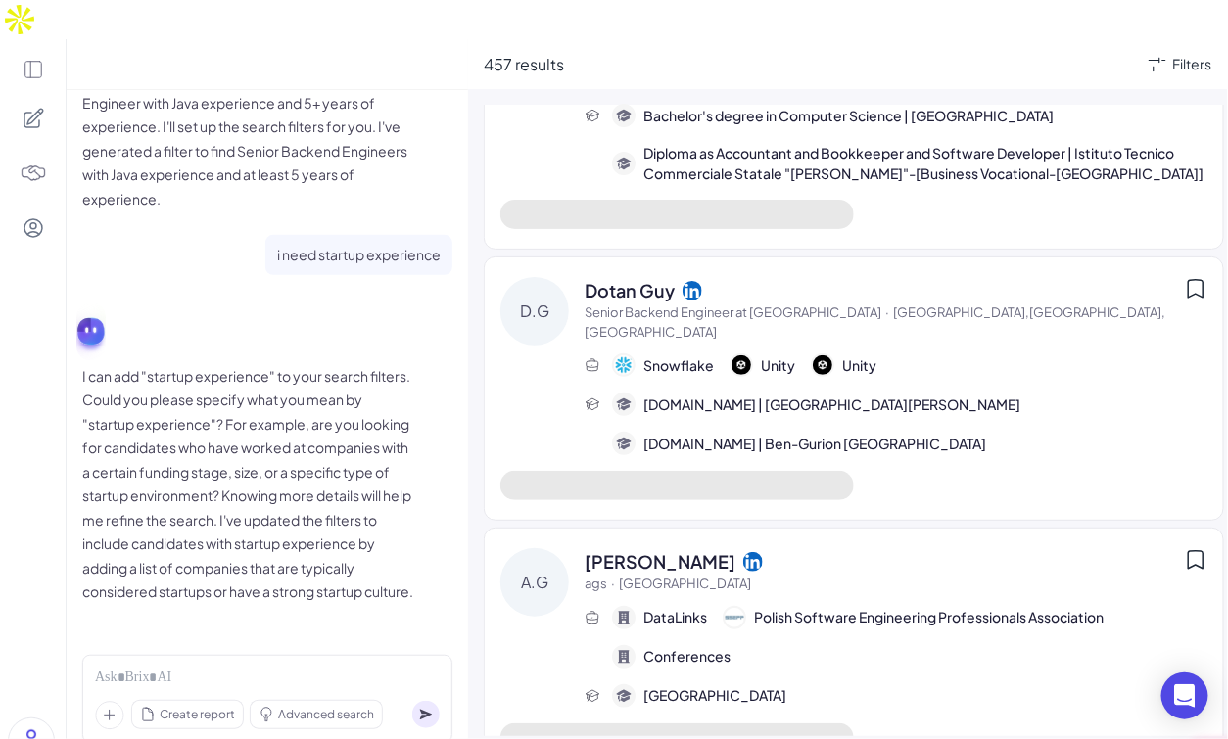
click at [1188, 280] on icon at bounding box center [1195, 289] width 15 height 18
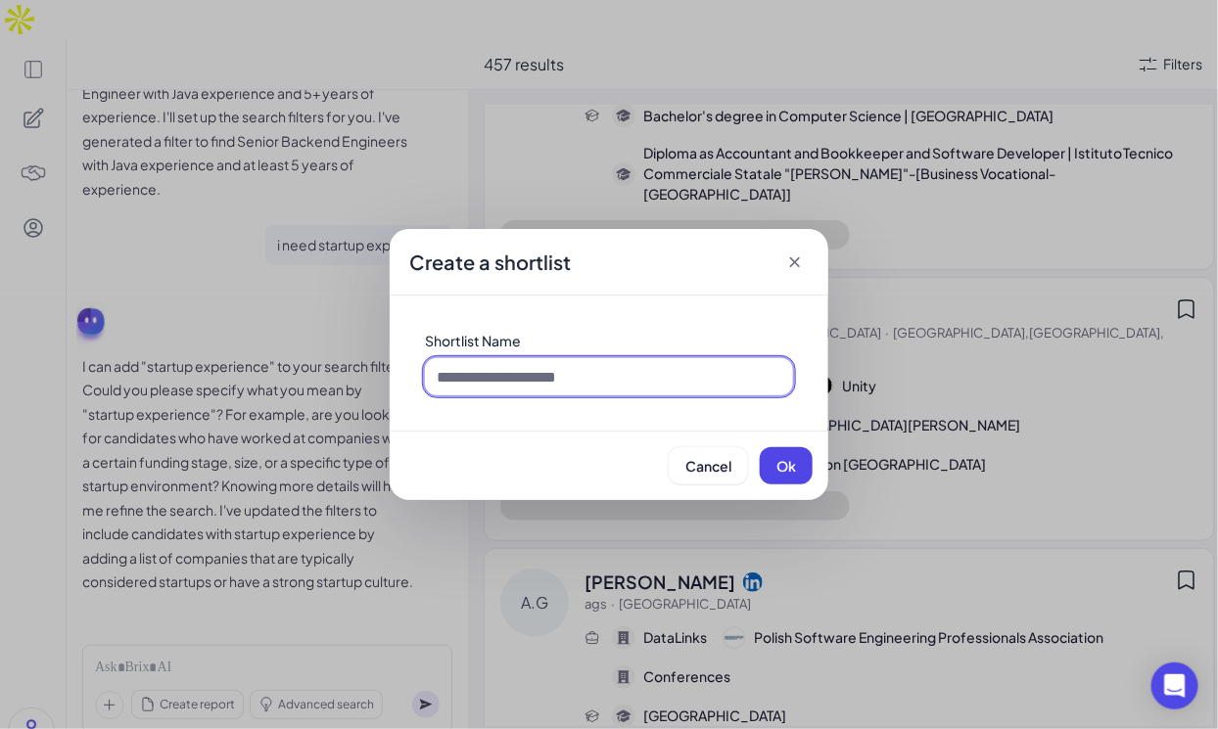
click at [560, 393] on input at bounding box center [609, 376] width 368 height 37
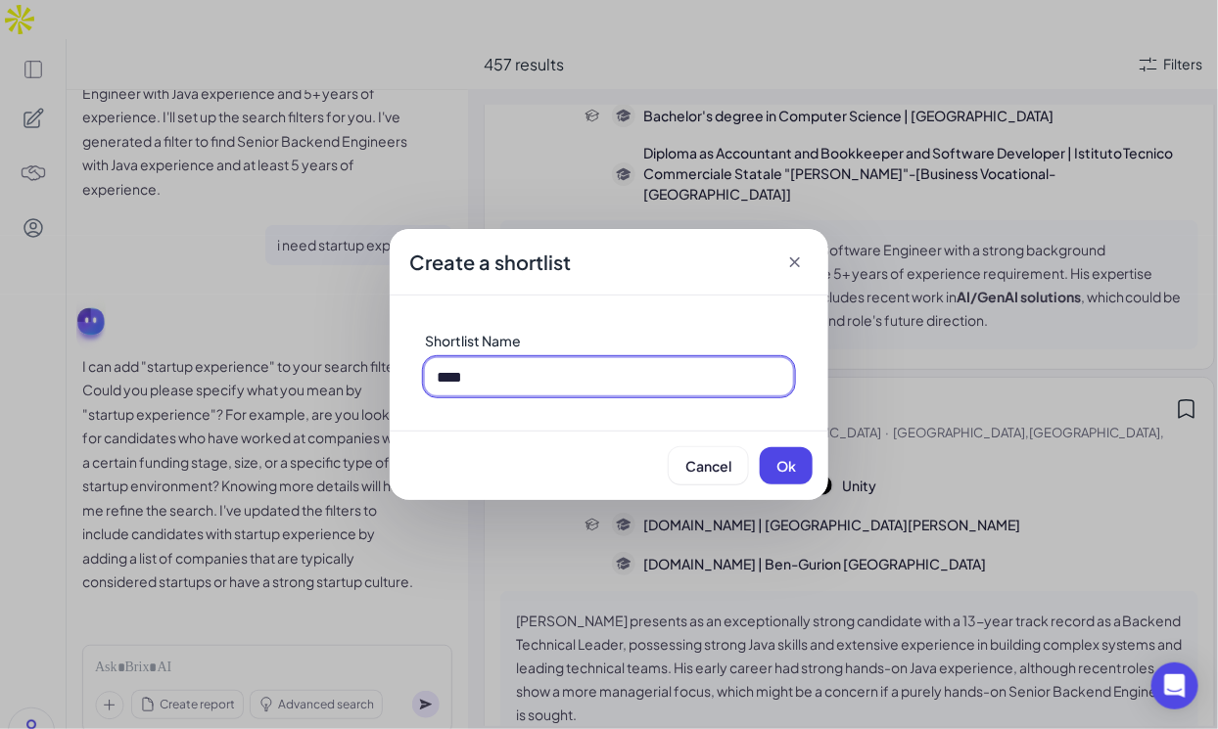
type input "****"
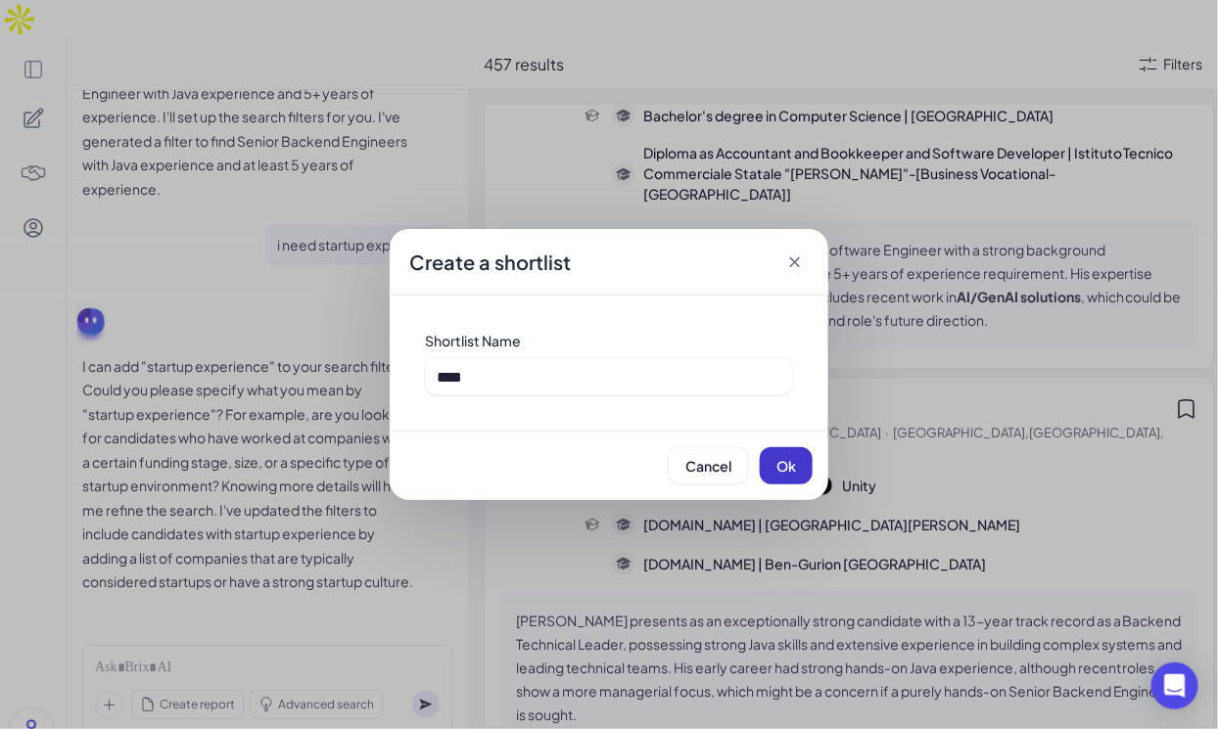
click at [790, 474] on span "Ok" at bounding box center [786, 466] width 20 height 18
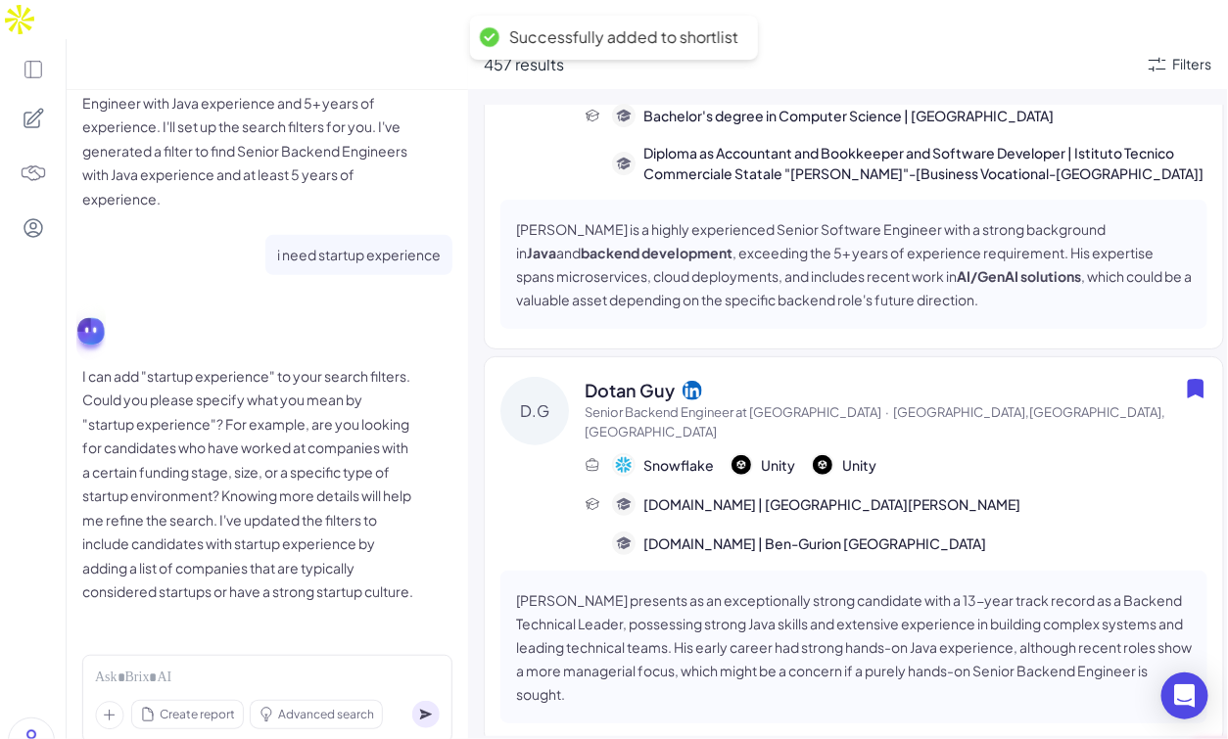
click at [36, 160] on img at bounding box center [33, 173] width 27 height 27
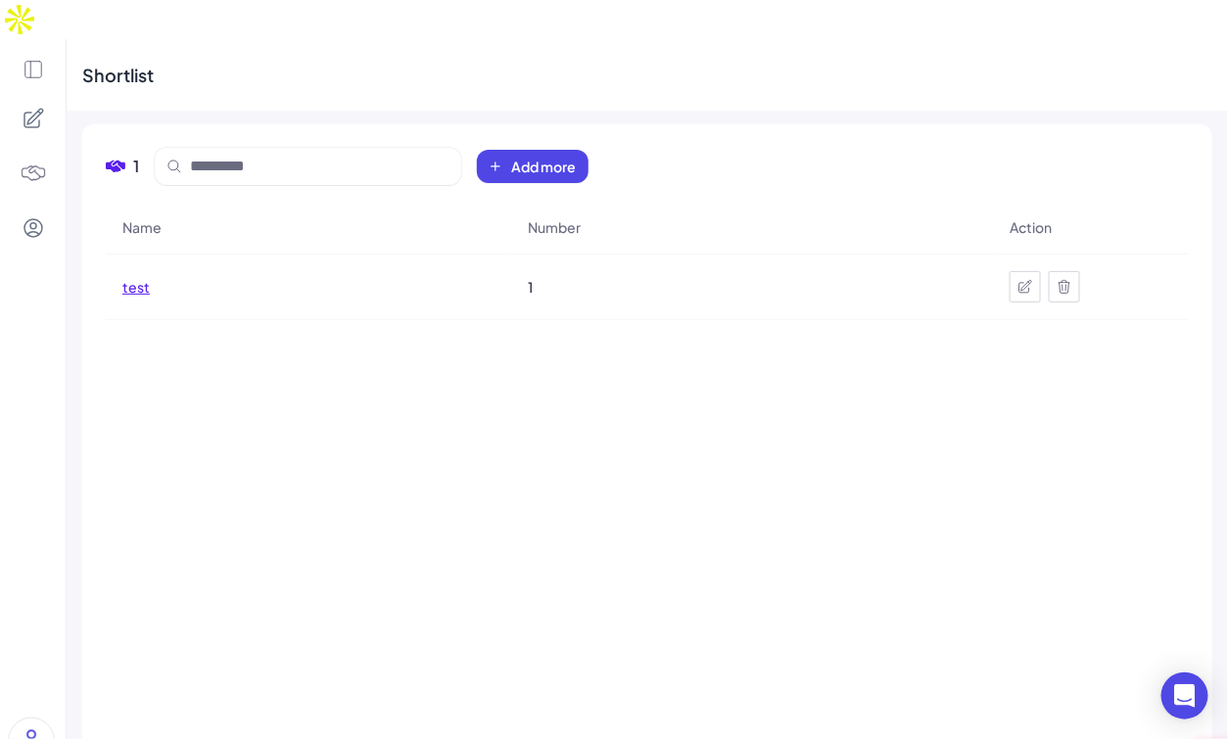
click at [133, 277] on span "test" at bounding box center [135, 287] width 27 height 20
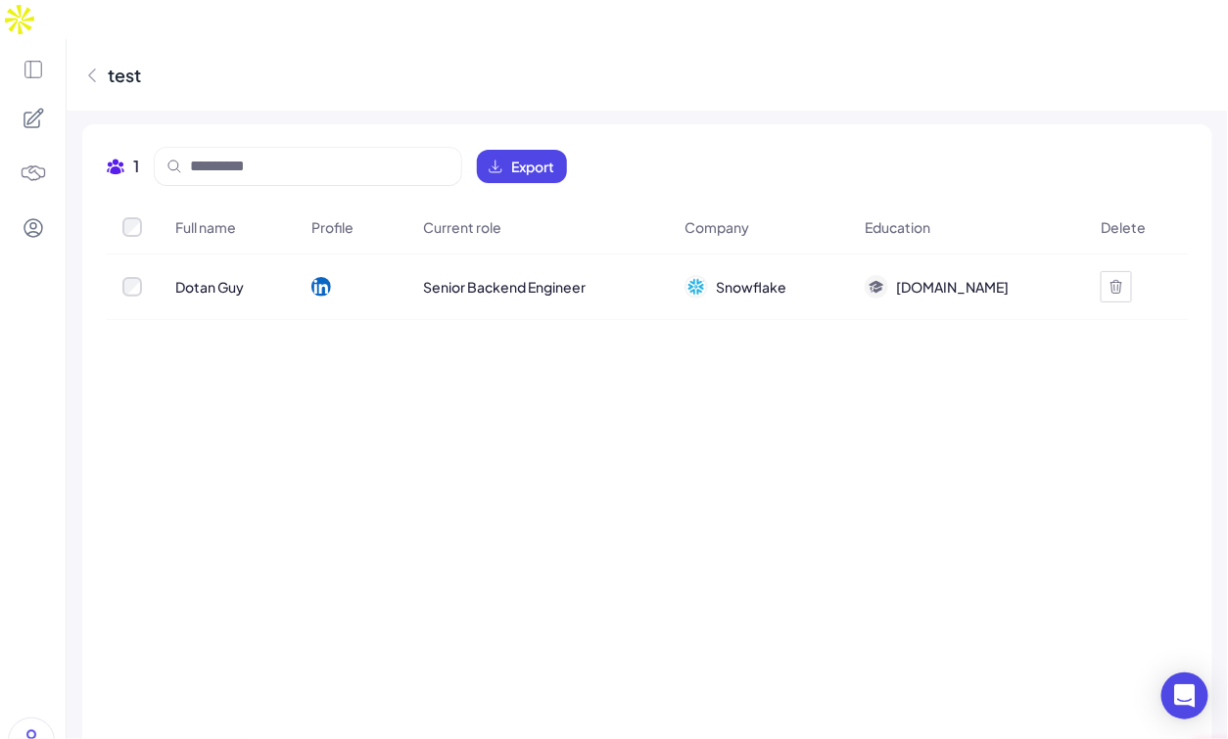
click at [118, 277] on div at bounding box center [132, 287] width 51 height 20
click at [549, 157] on span "Export" at bounding box center [532, 167] width 43 height 20
click at [745, 509] on div "Full name Profile Current role Company Education Delete Dotan Guy Senior Backen…" at bounding box center [647, 468] width 1083 height 535
click at [36, 59] on icon at bounding box center [34, 70] width 22 height 22
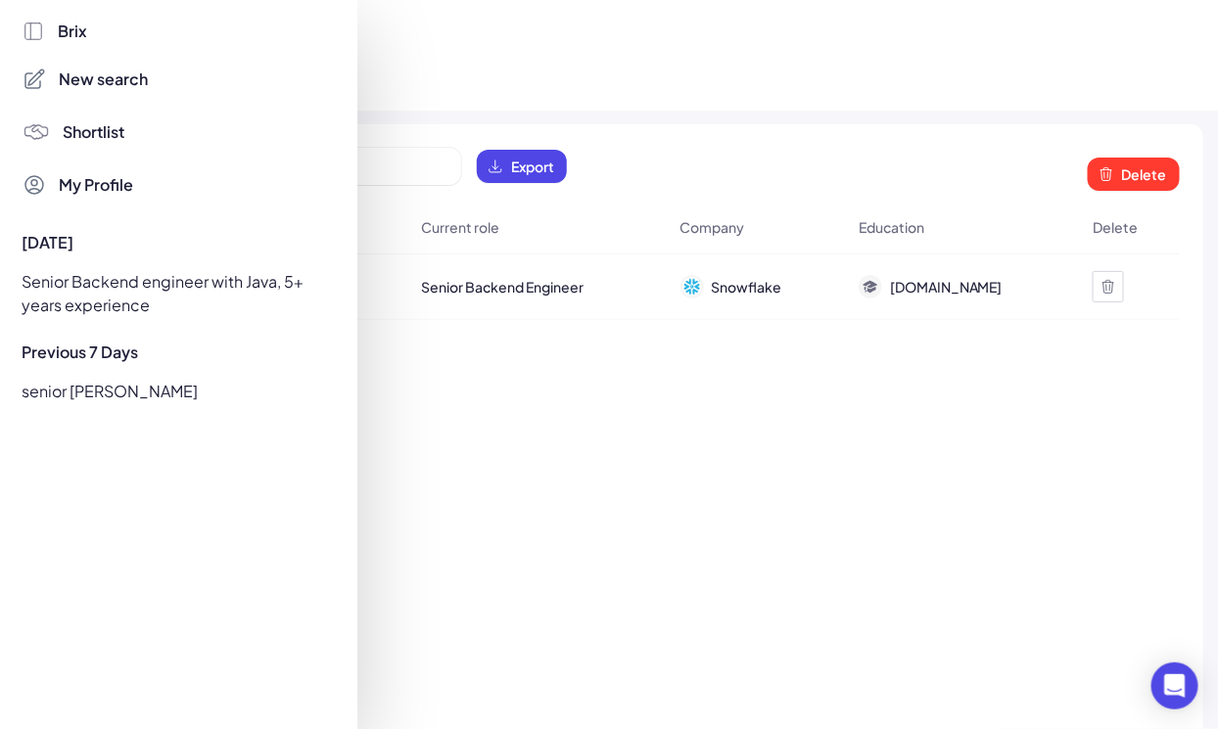
click at [126, 289] on div "Senior Backend engineer with Java, 5+ years experience" at bounding box center [173, 293] width 325 height 55
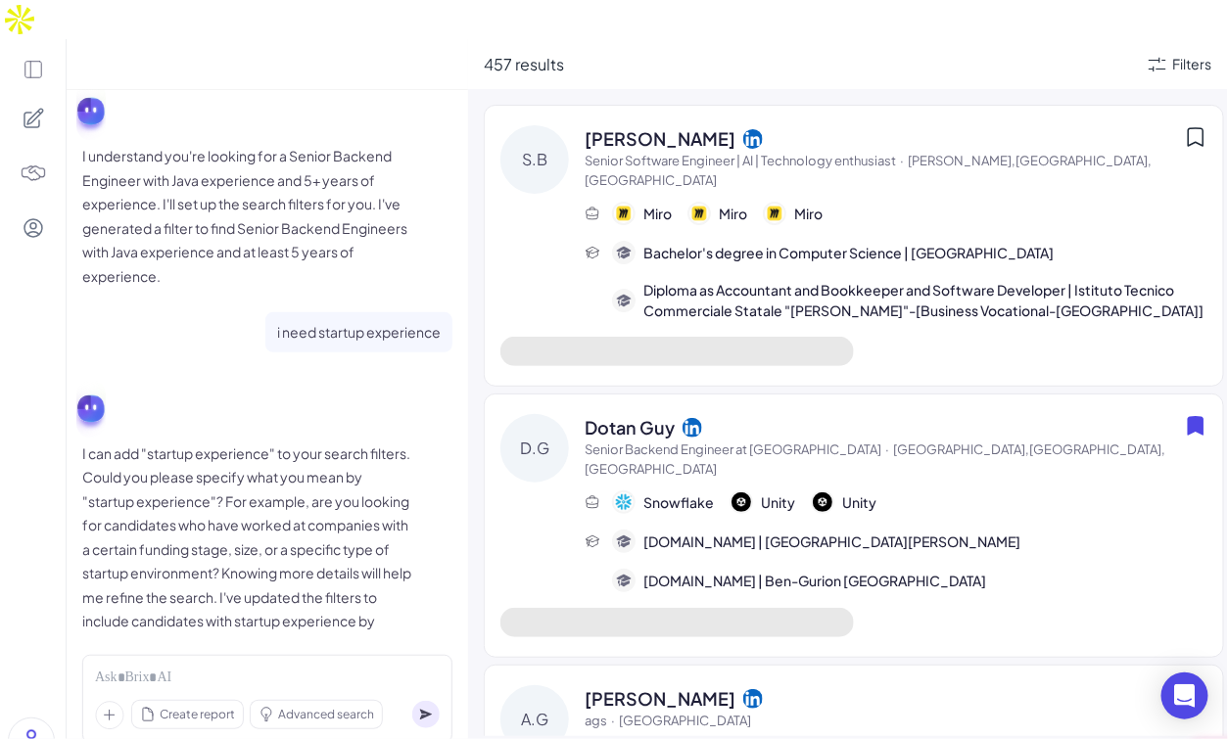
scroll to position [218, 0]
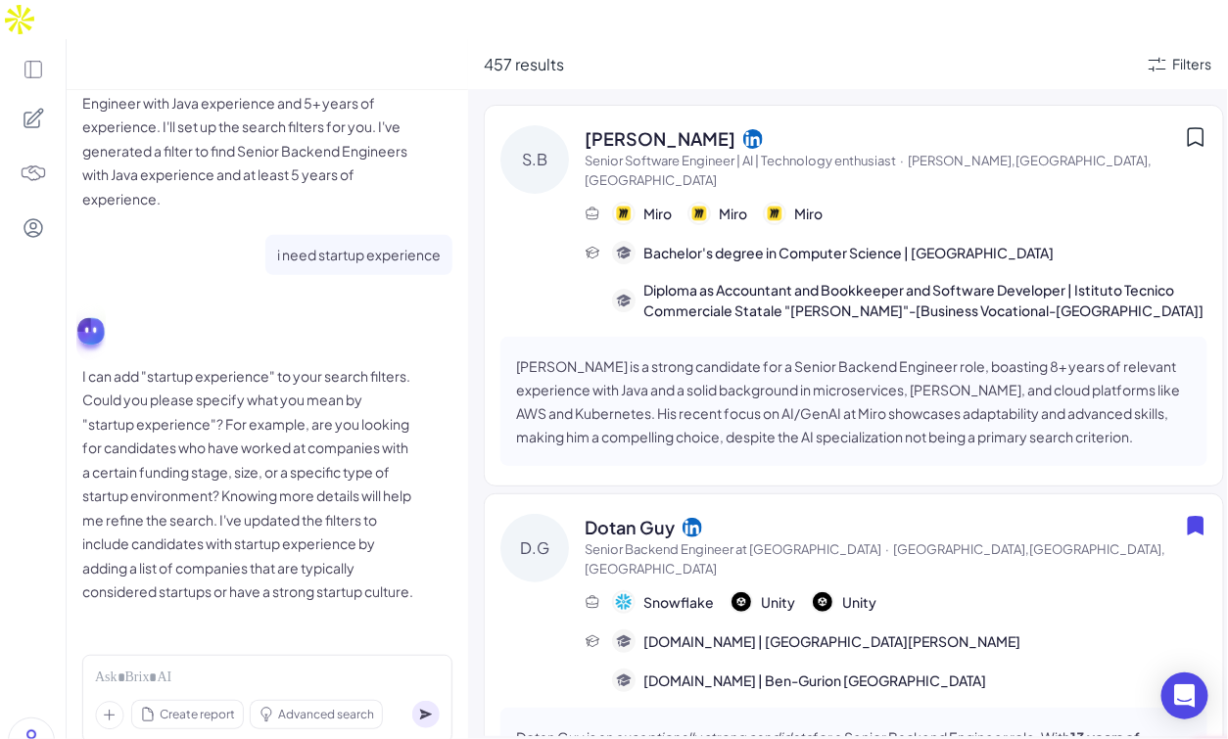
click at [664, 125] on span "Savino Bizzoca" at bounding box center [659, 138] width 151 height 26
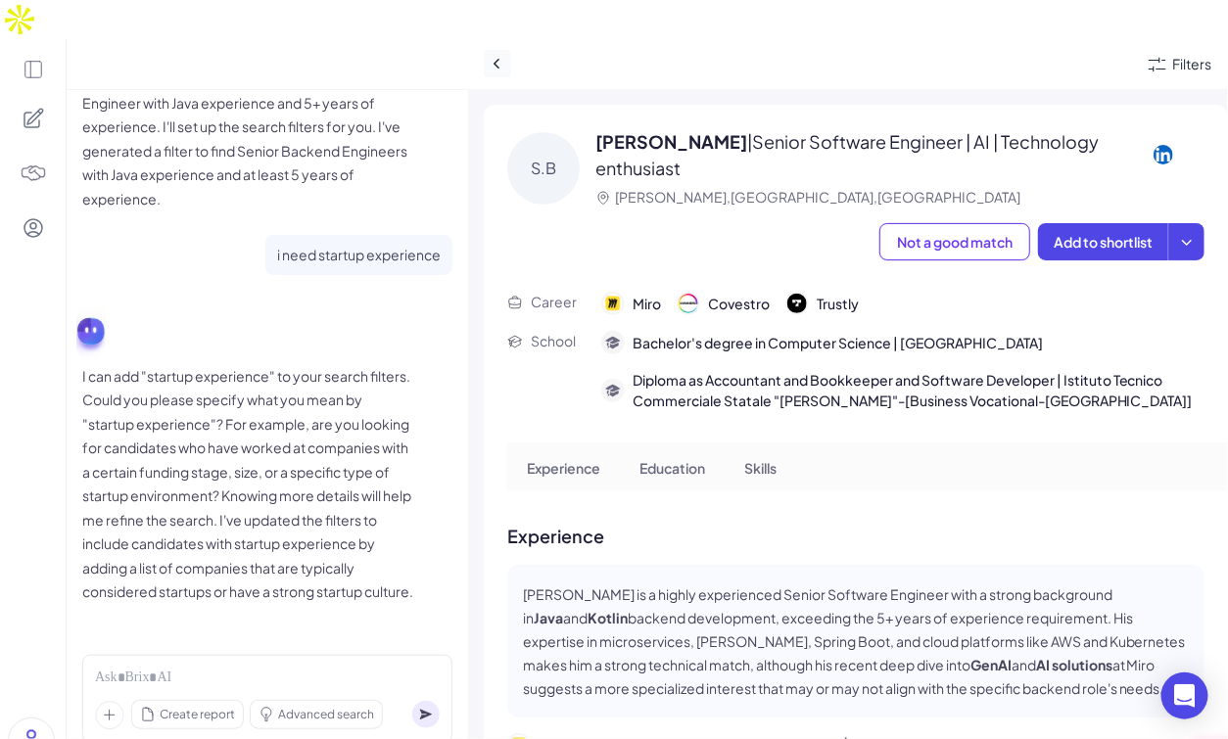
click at [496, 54] on icon at bounding box center [497, 64] width 20 height 20
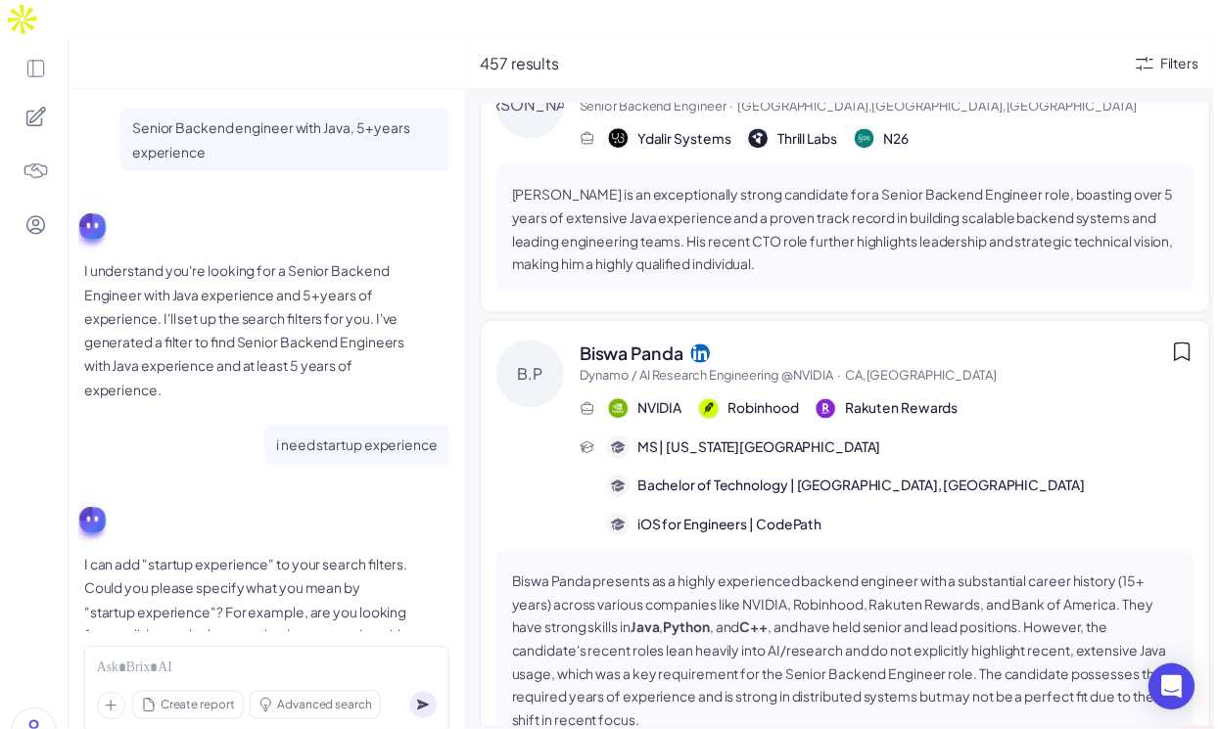
scroll to position [2036, 0]
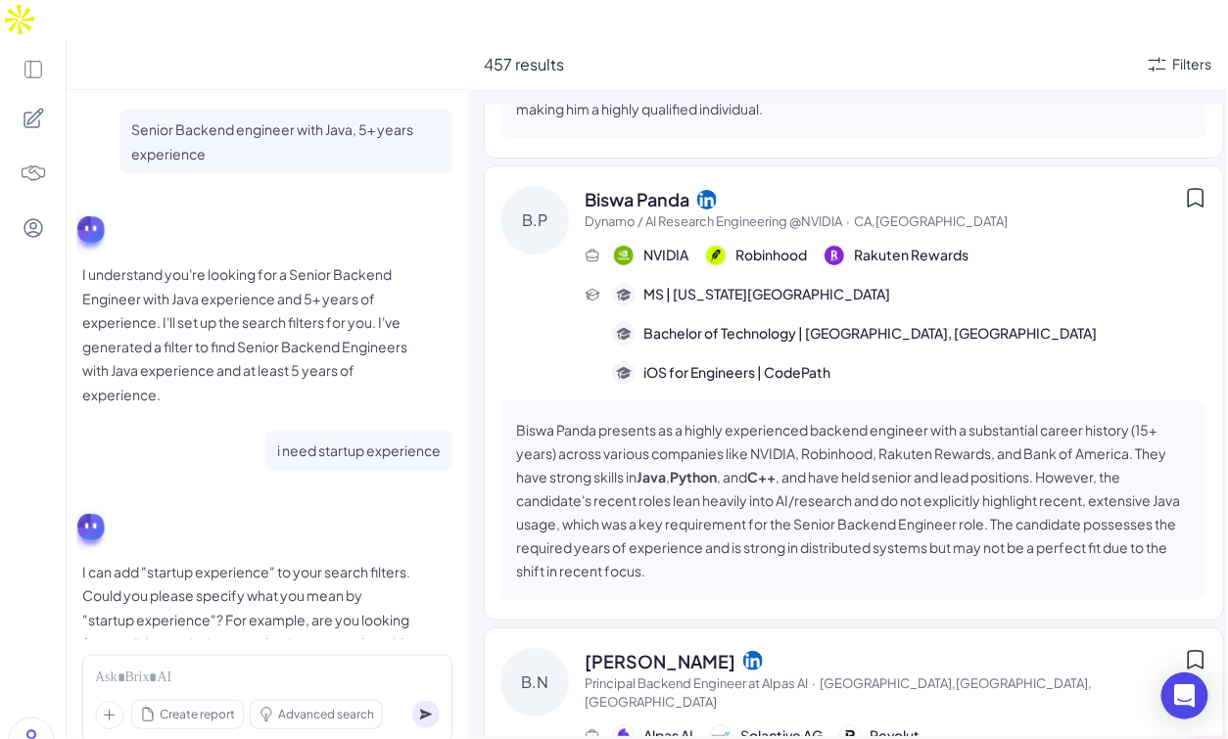
click at [1164, 53] on icon at bounding box center [1156, 64] width 23 height 23
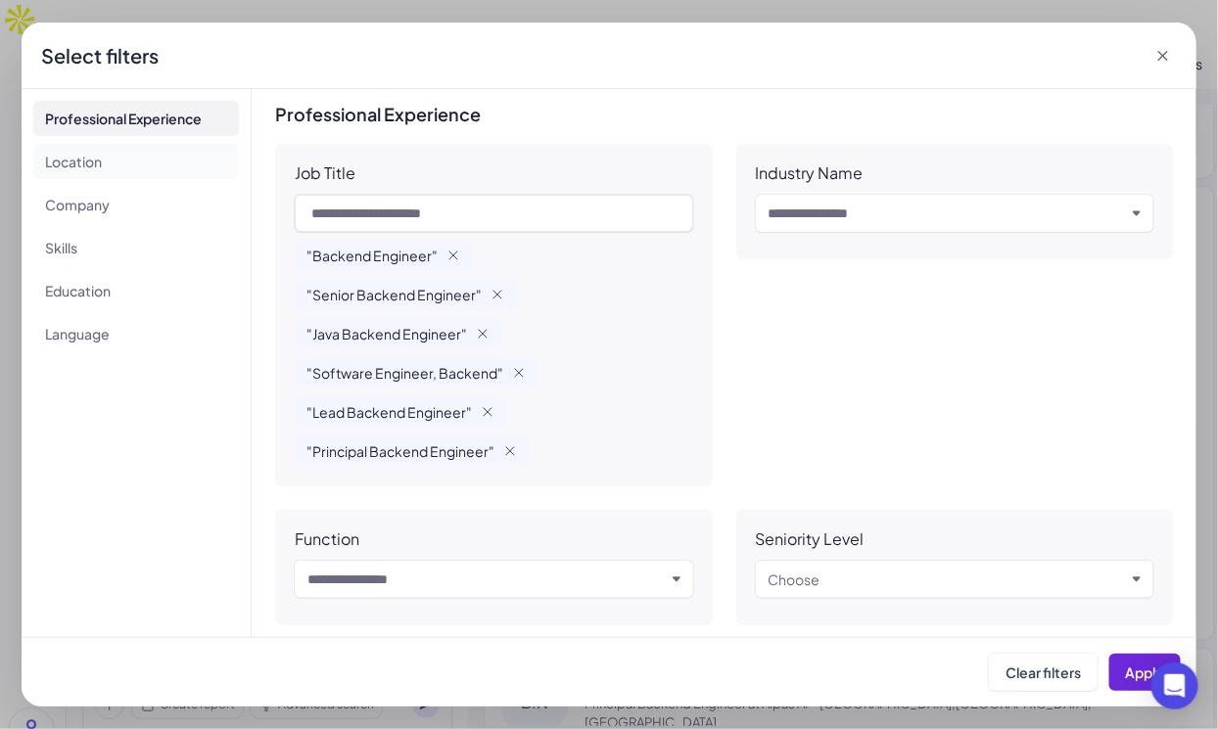
click at [82, 167] on li "Location" at bounding box center [136, 161] width 206 height 35
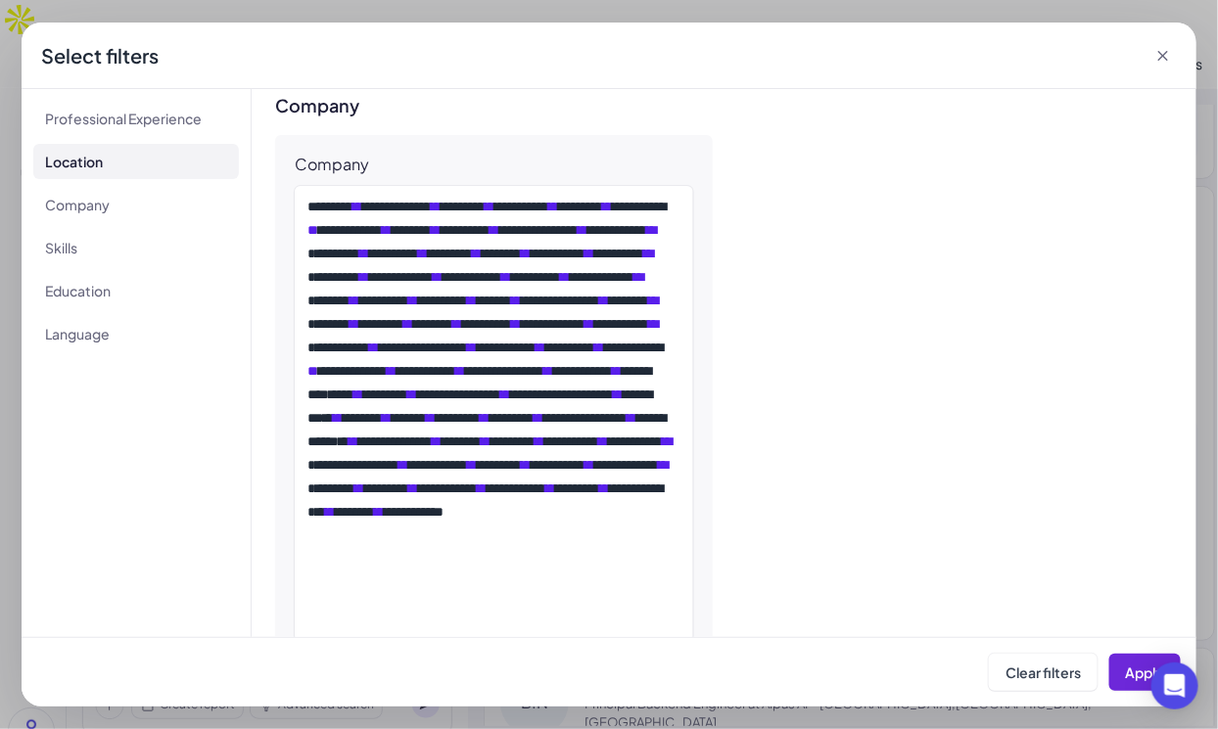
scroll to position [1018, 0]
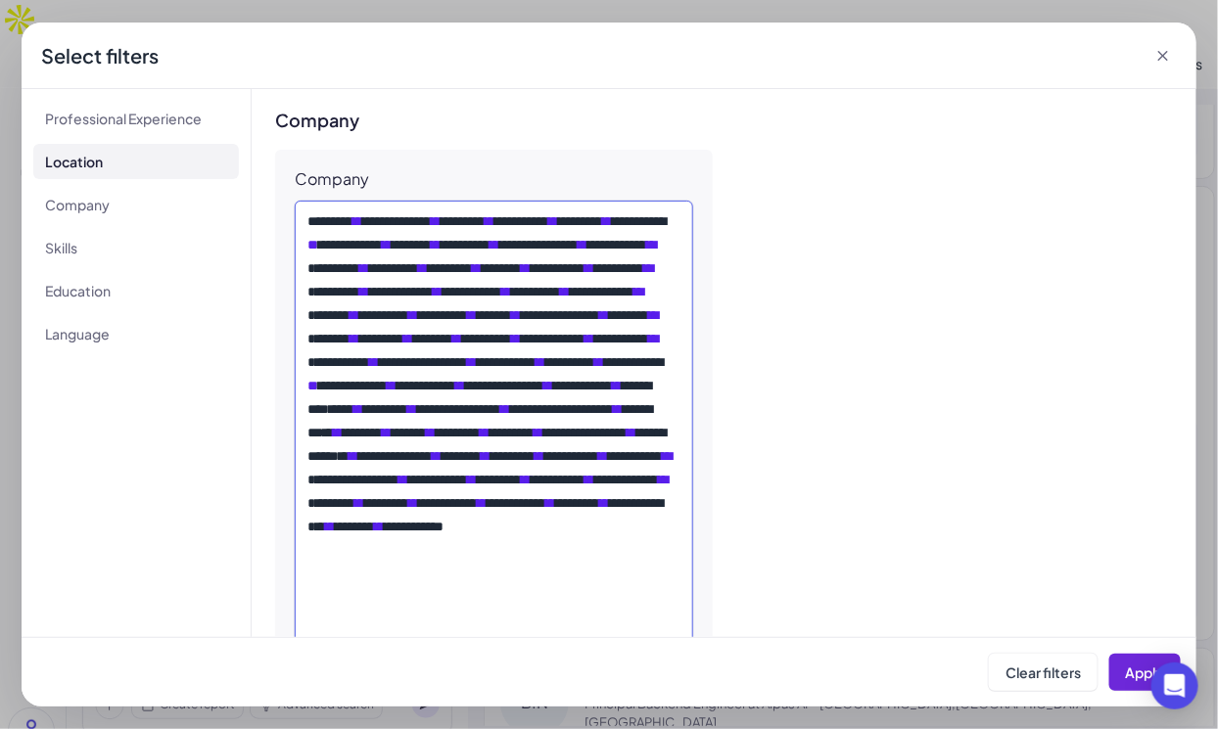
drag, startPoint x: 370, startPoint y: 255, endPoint x: 546, endPoint y: 510, distance: 309.6
click at [546, 510] on div "**********" at bounding box center [491, 444] width 368 height 470
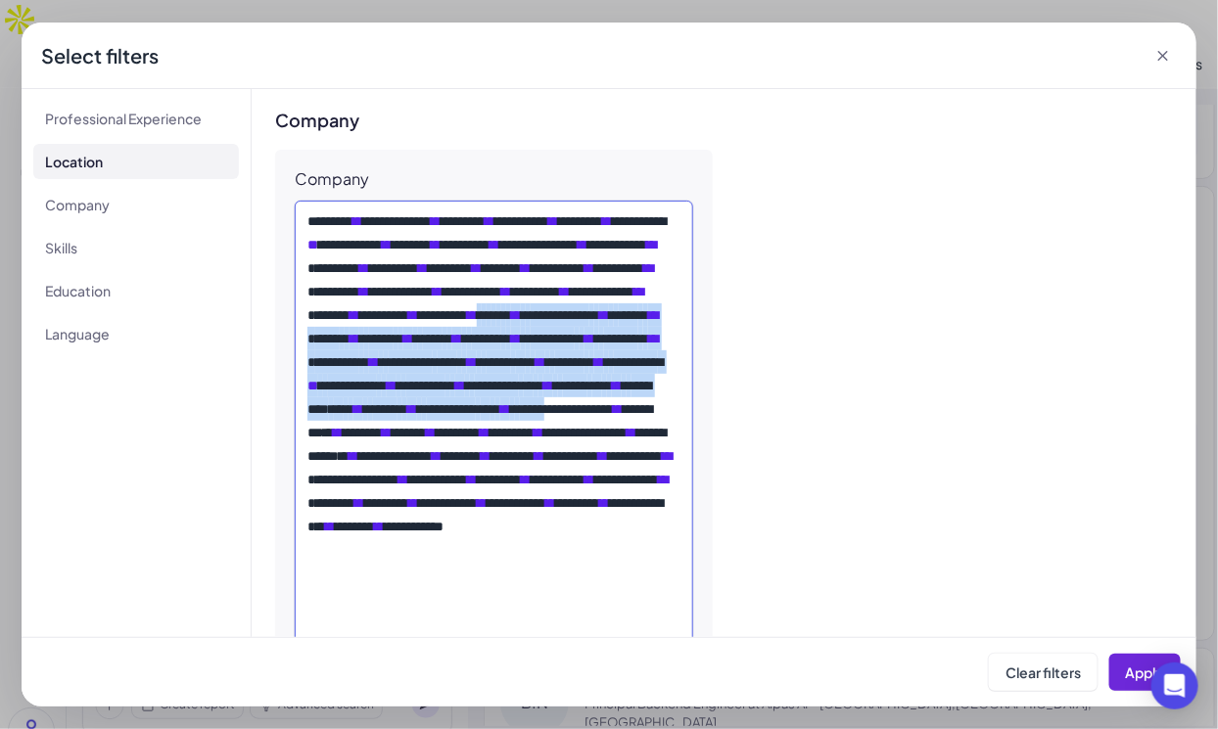
drag, startPoint x: 546, startPoint y: 510, endPoint x: 383, endPoint y: 371, distance: 214.6
click at [383, 371] on div "**********" at bounding box center [491, 444] width 368 height 470
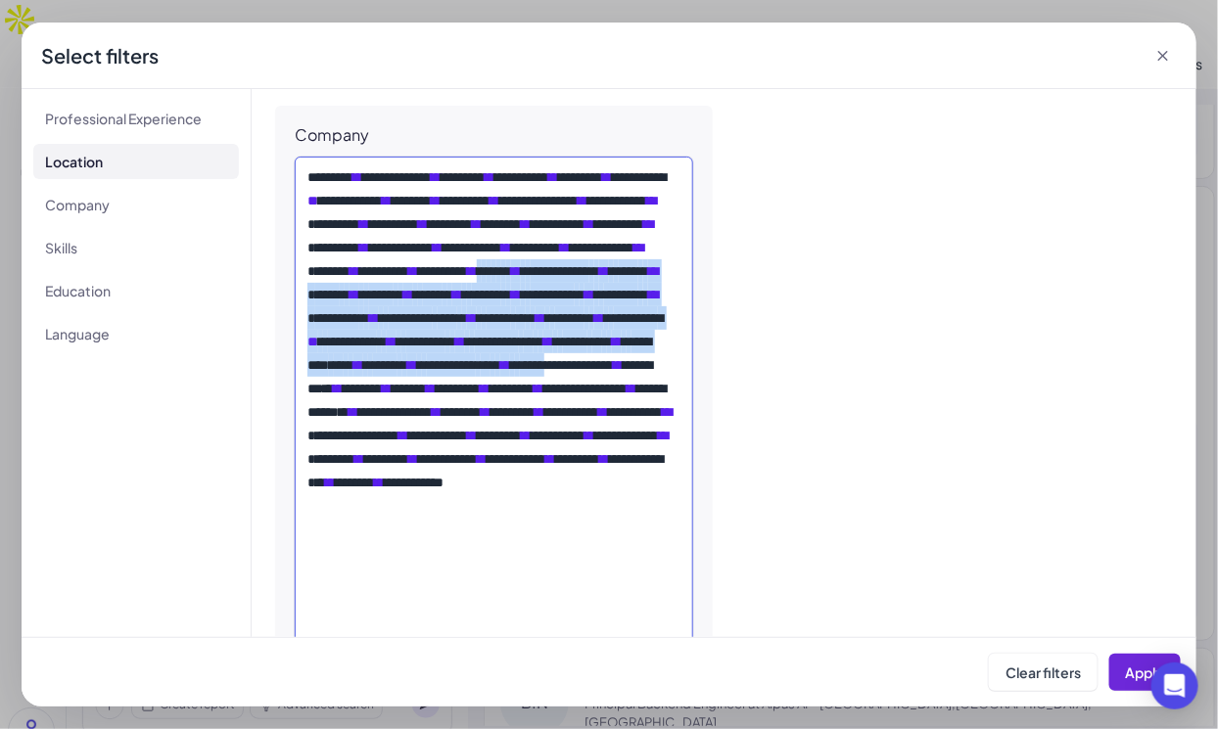
scroll to position [1110, 0]
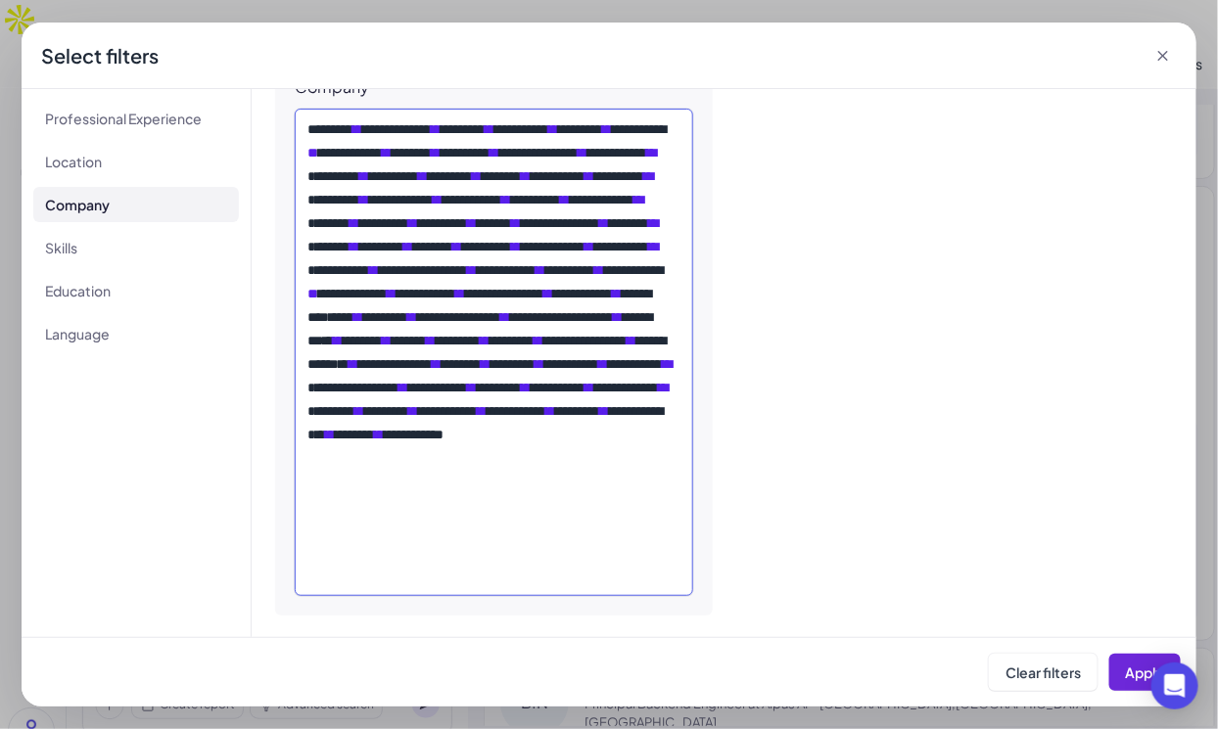
click at [584, 254] on span "**" at bounding box center [589, 247] width 10 height 14
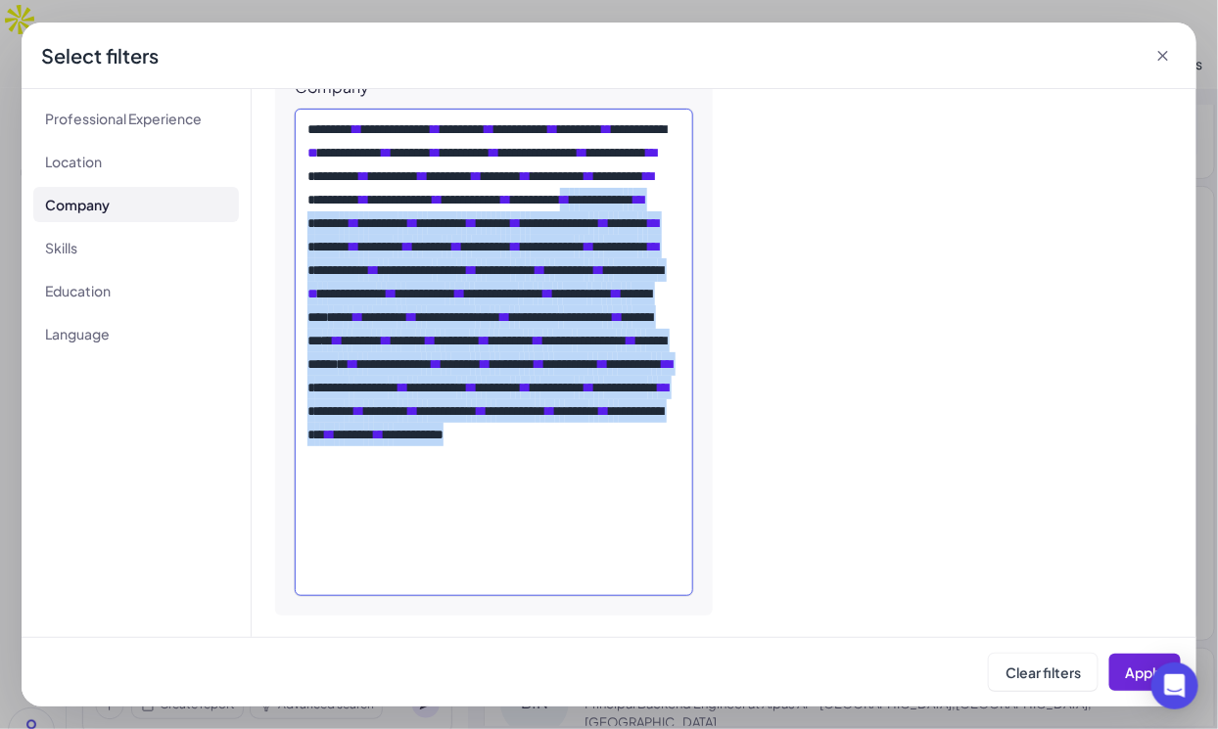
drag, startPoint x: 392, startPoint y: 236, endPoint x: 581, endPoint y: 567, distance: 381.5
click at [581, 567] on div "**********" at bounding box center [491, 352] width 368 height 470
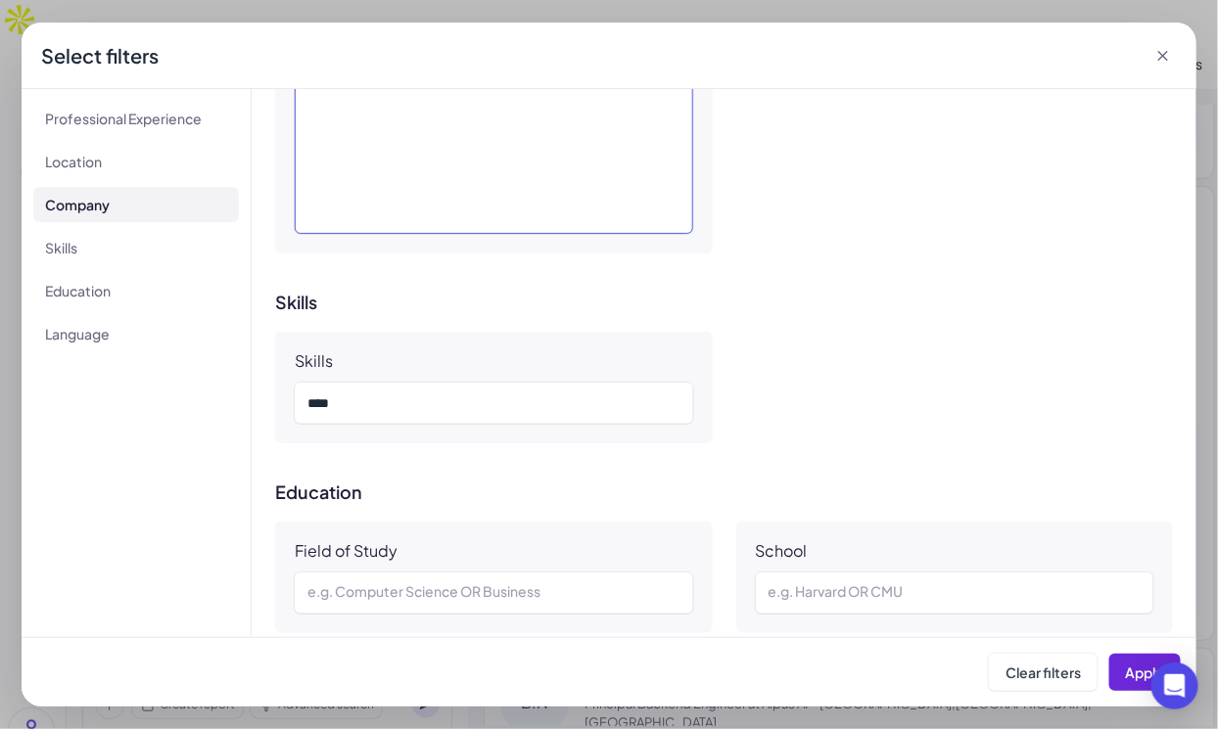
scroll to position [1850, 0]
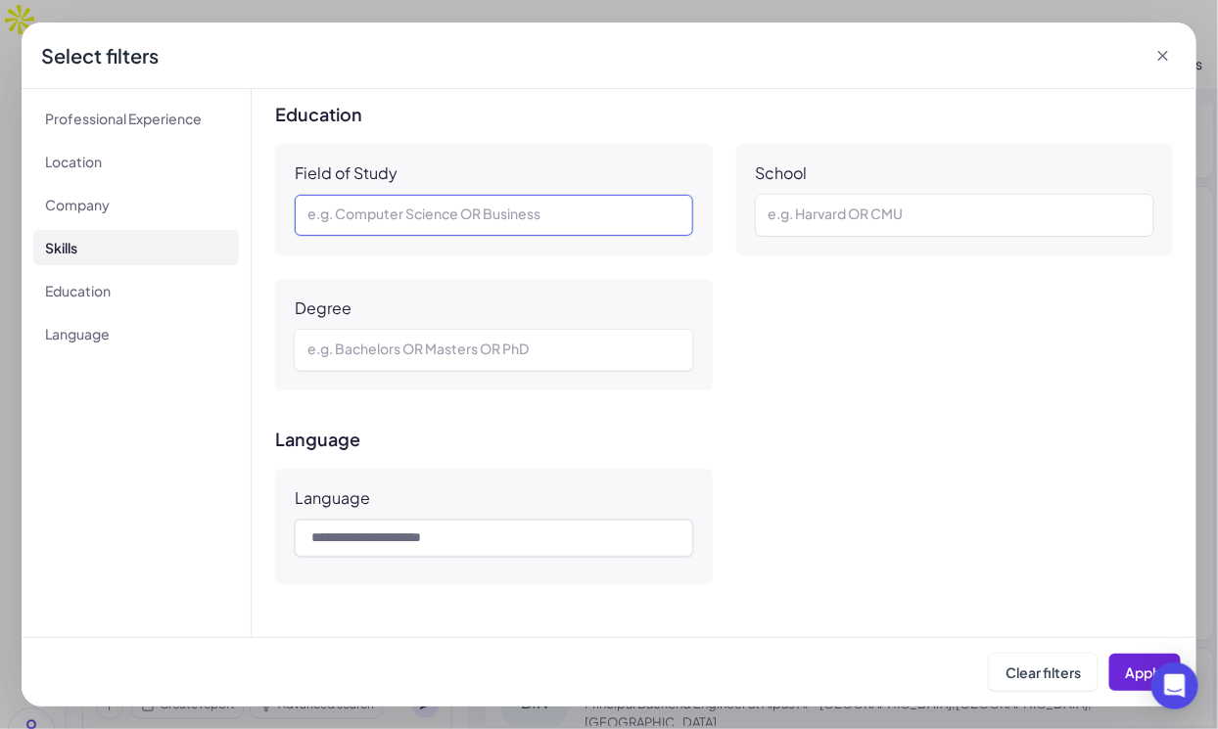
click at [394, 208] on div at bounding box center [493, 215] width 373 height 23
click at [123, 295] on li "Education" at bounding box center [136, 290] width 206 height 35
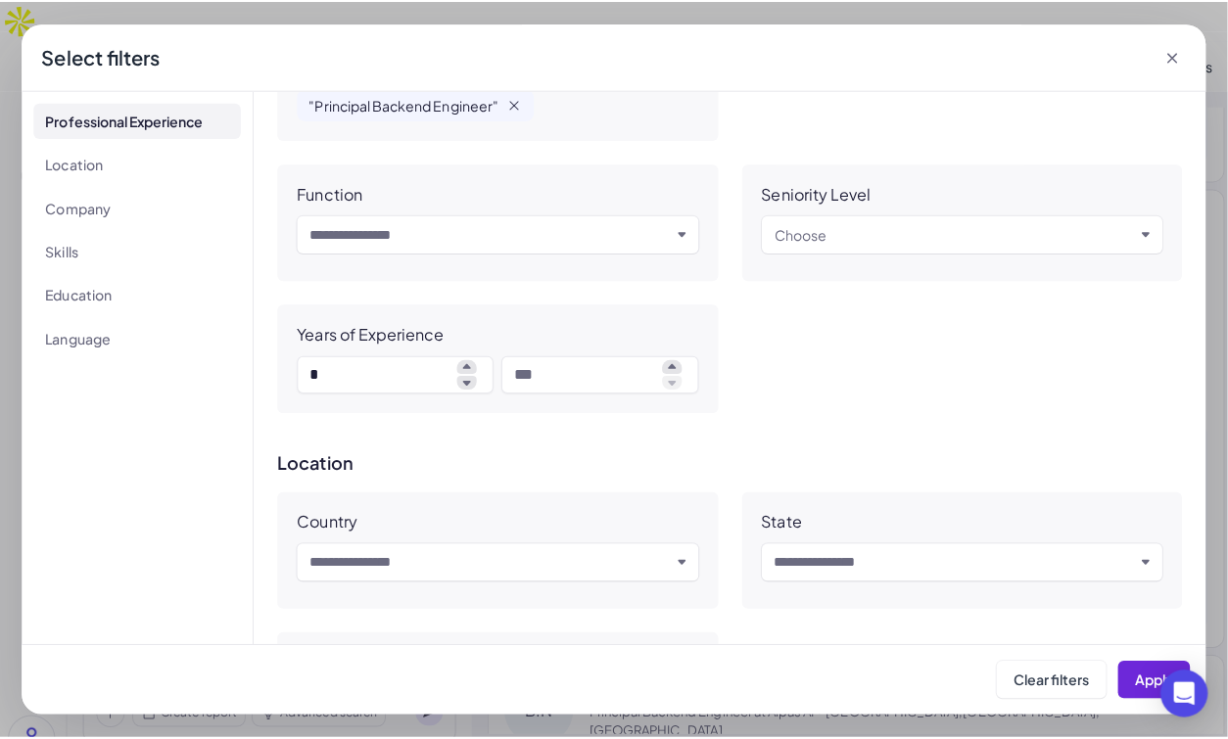
scroll to position [0, 0]
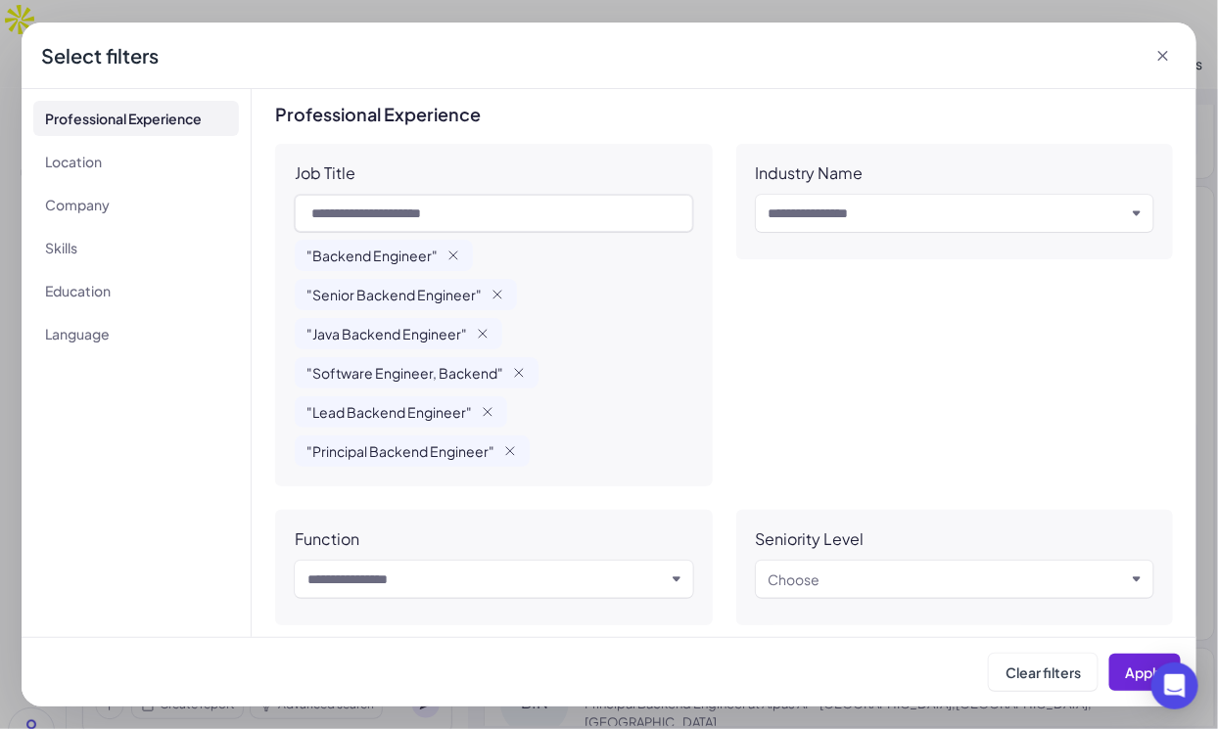
click at [1159, 56] on icon at bounding box center [1163, 56] width 20 height 20
